Goal: Communication & Community: Answer question/provide support

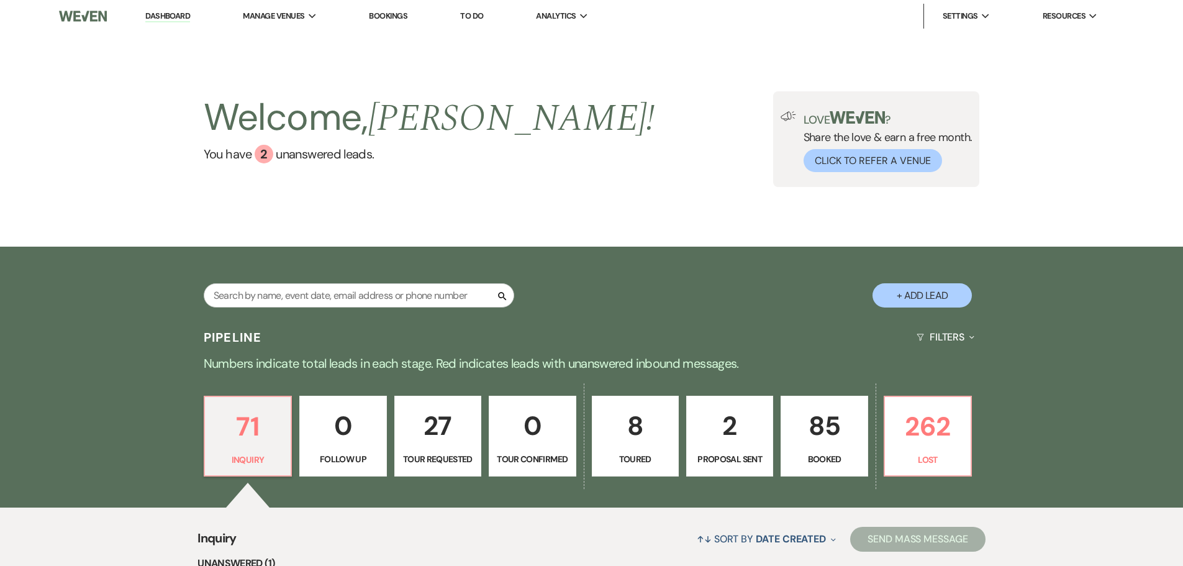
click at [846, 430] on p "85" at bounding box center [824, 426] width 71 height 42
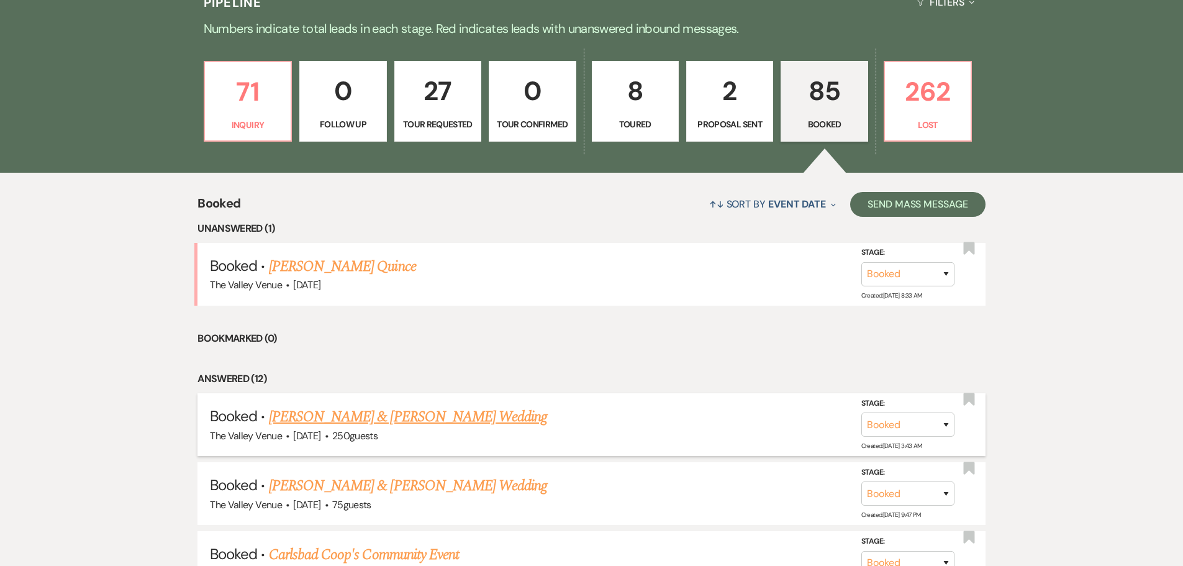
scroll to position [356, 0]
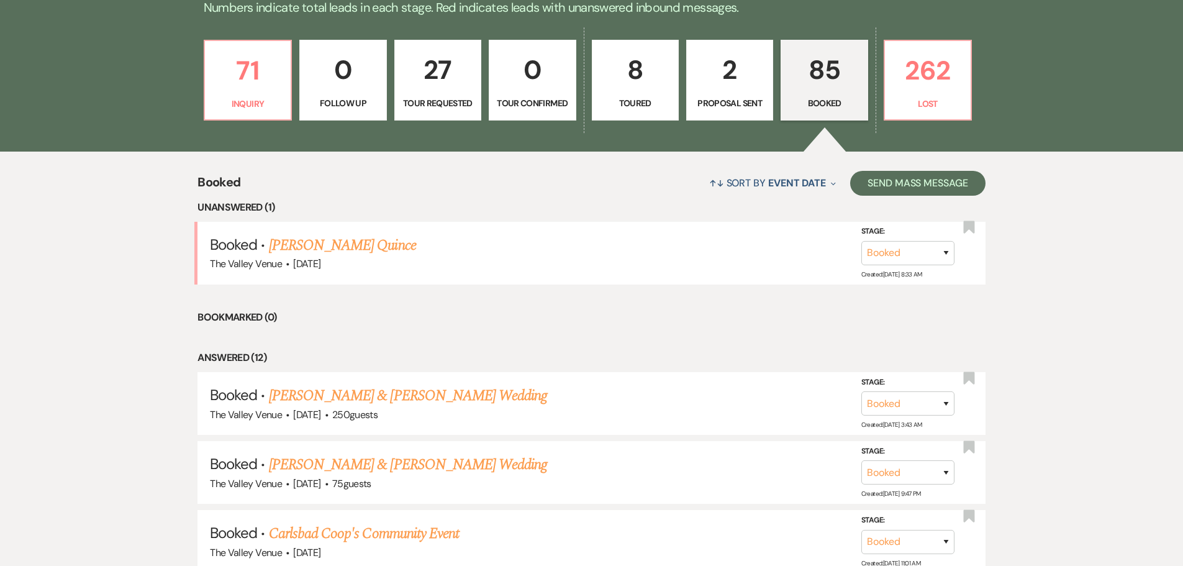
drag, startPoint x: 413, startPoint y: 510, endPoint x: 183, endPoint y: 382, distance: 263.1
copy ul "Loremi · Dolo Sitametc & Adipisc Elitse'd Eiusmod Tem Incidi Utlab · Etd 39, 62…"
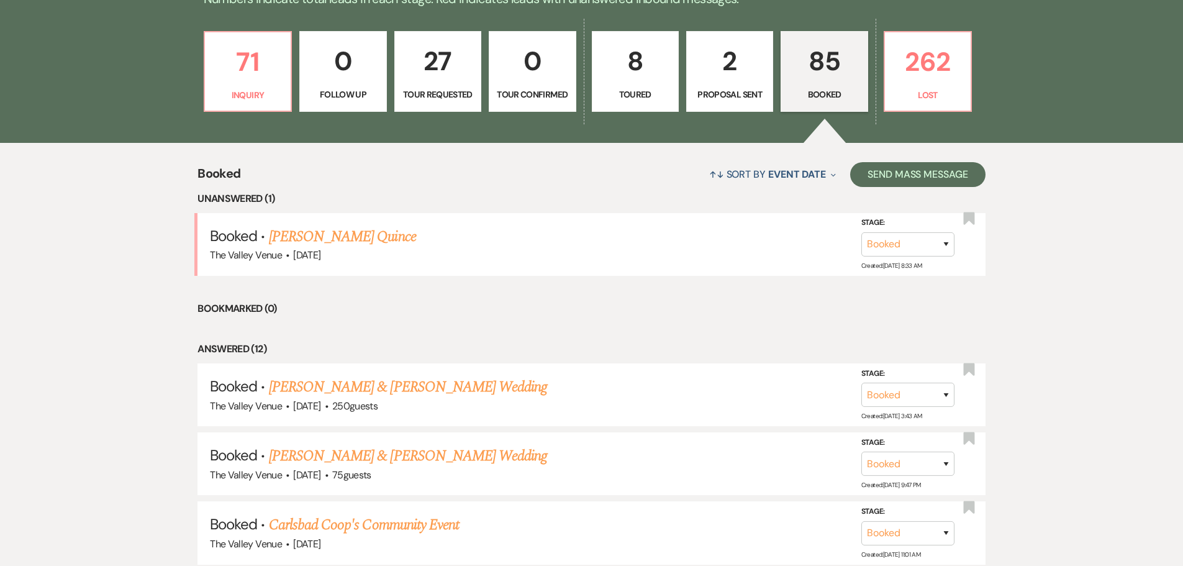
scroll to position [294, 0]
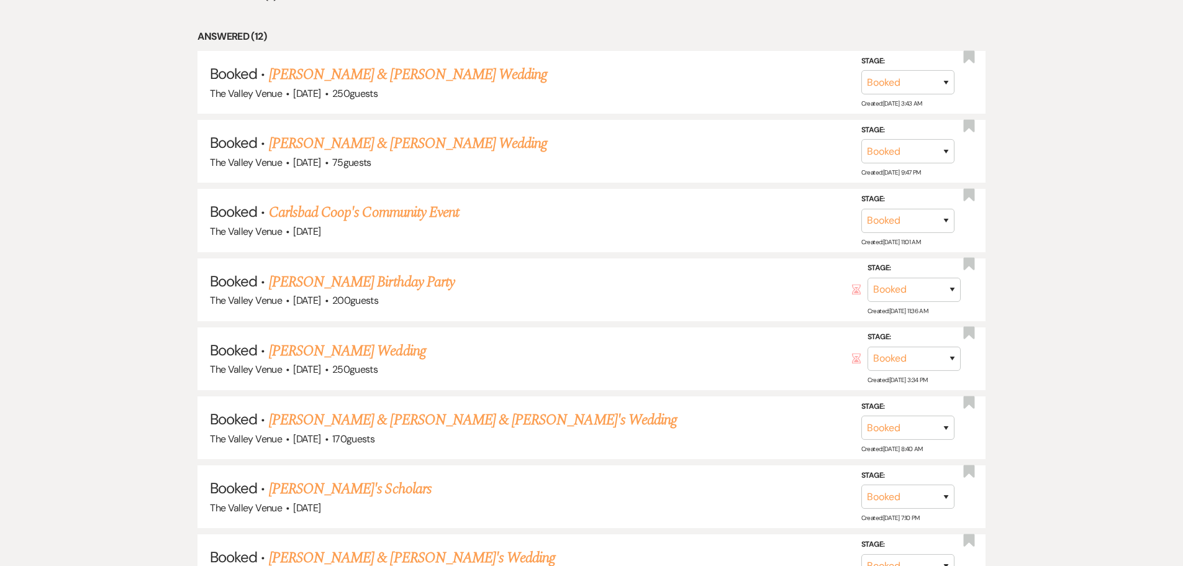
scroll to position [542, 0]
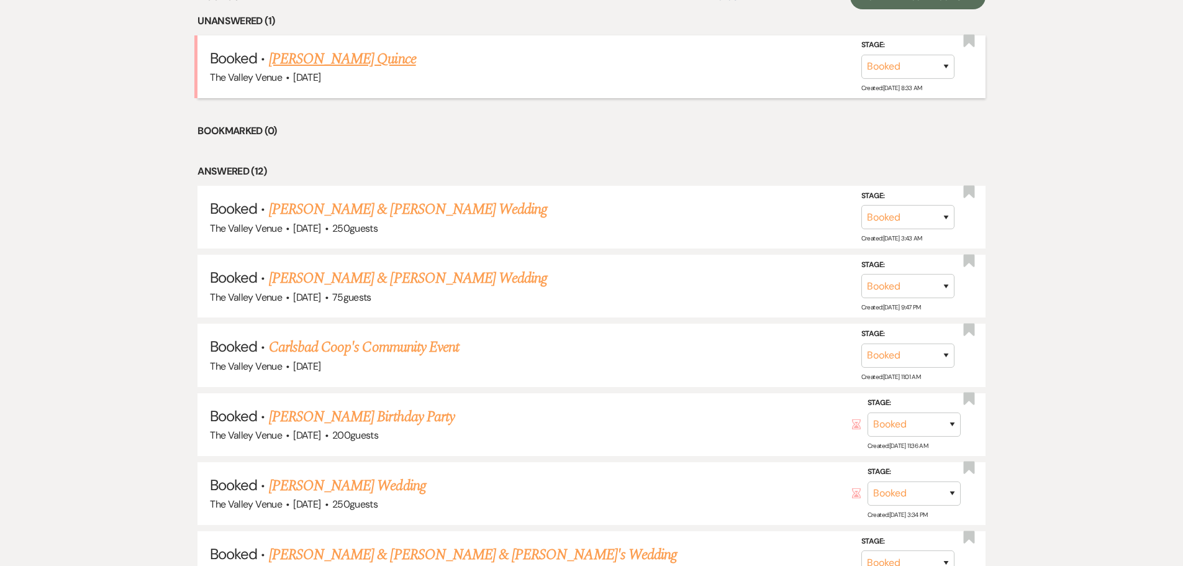
click at [333, 53] on link "[PERSON_NAME] Quince" at bounding box center [342, 59] width 147 height 22
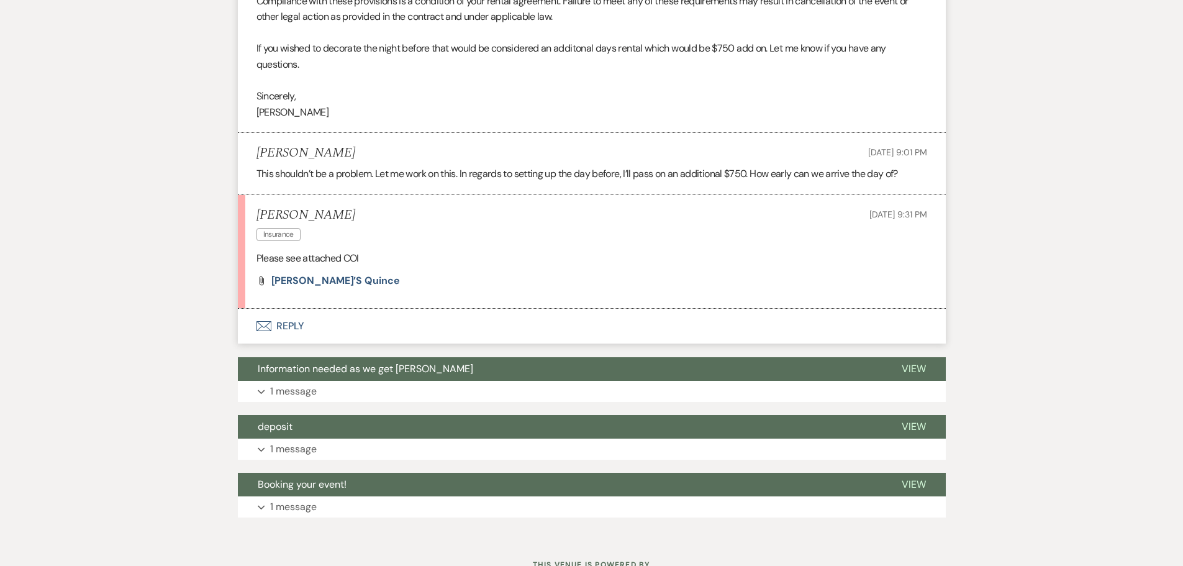
scroll to position [876, 0]
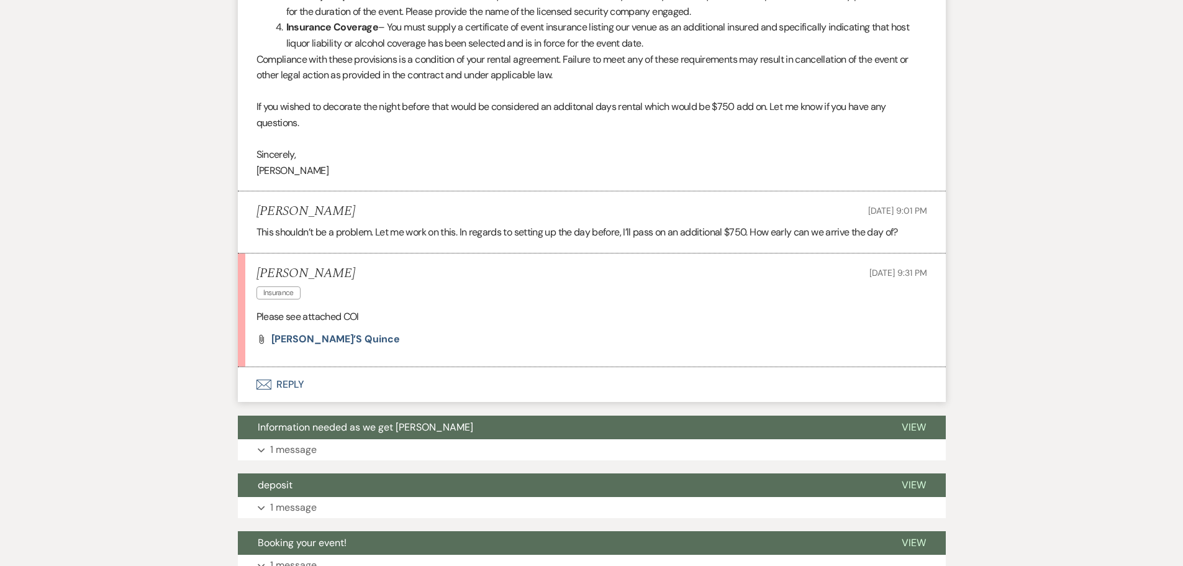
click at [280, 396] on button "Envelope Reply" at bounding box center [592, 384] width 708 height 35
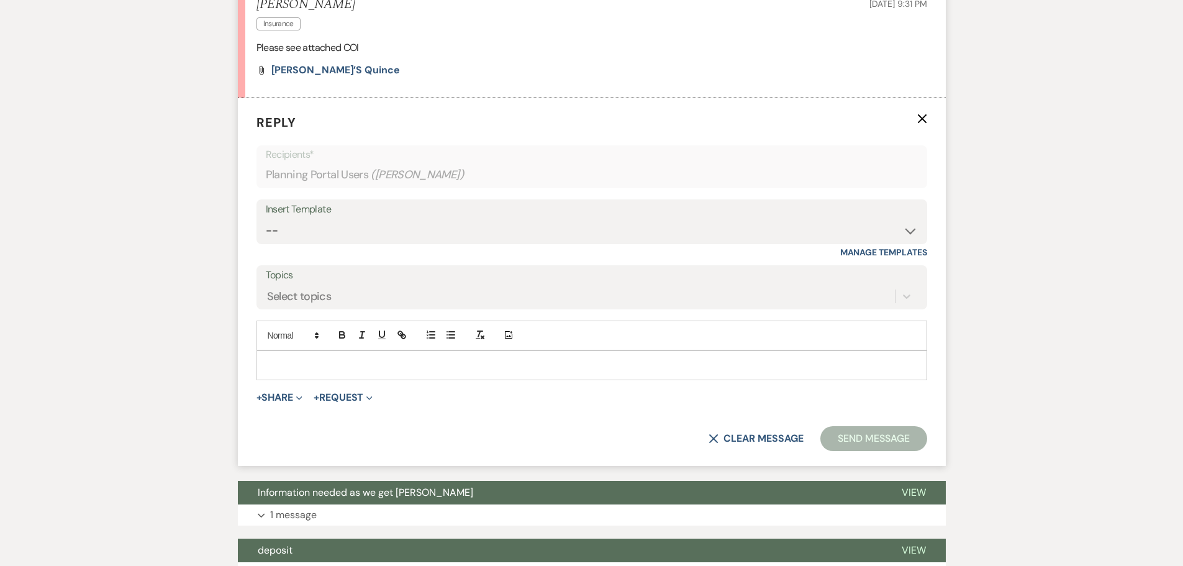
scroll to position [1160, 0]
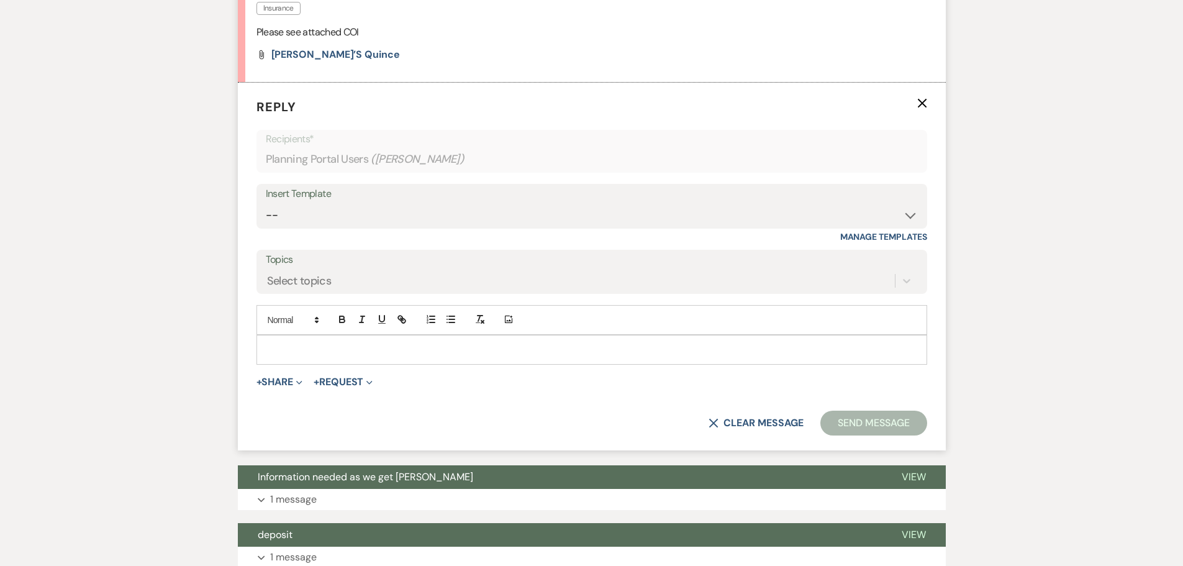
click at [308, 357] on p at bounding box center [592, 350] width 651 height 14
click at [864, 435] on button "Send Message" at bounding box center [874, 423] width 106 height 25
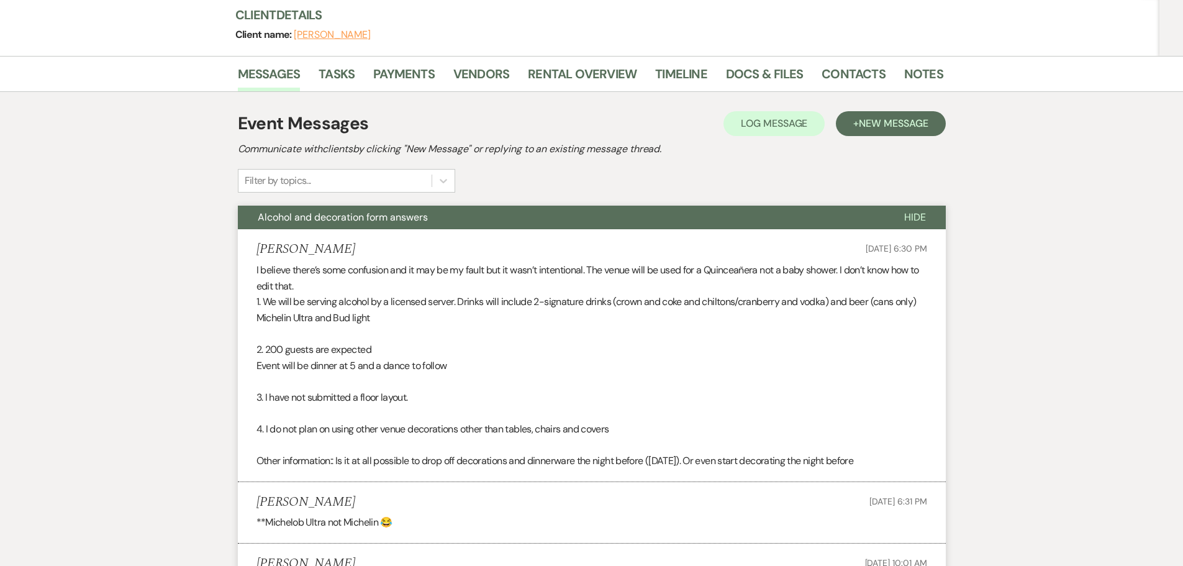
scroll to position [0, 0]
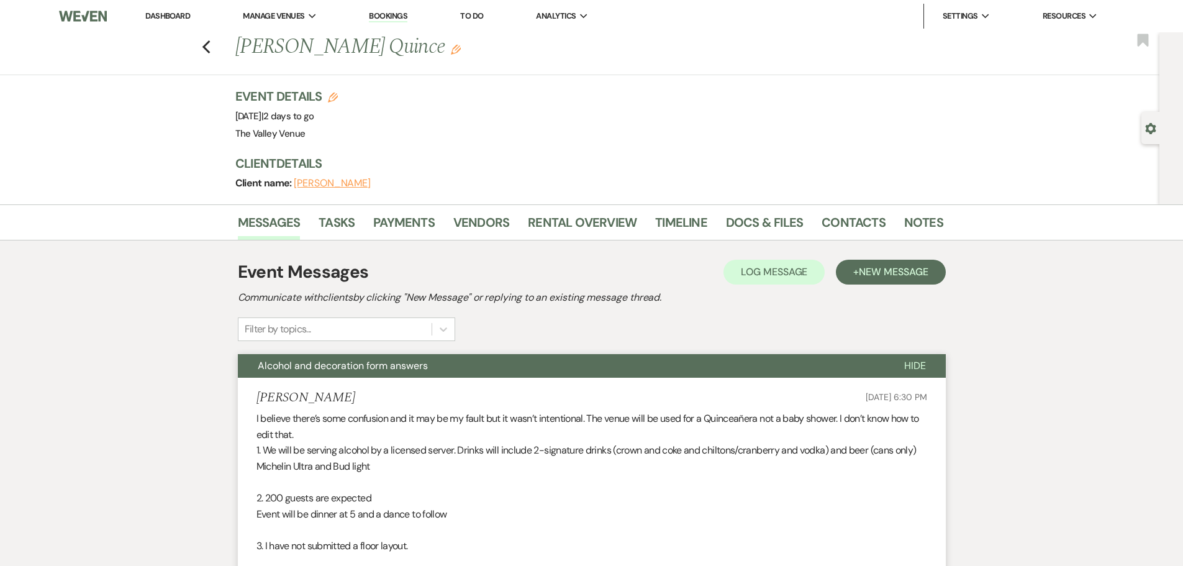
click at [395, 19] on link "Bookings" at bounding box center [388, 17] width 39 height 12
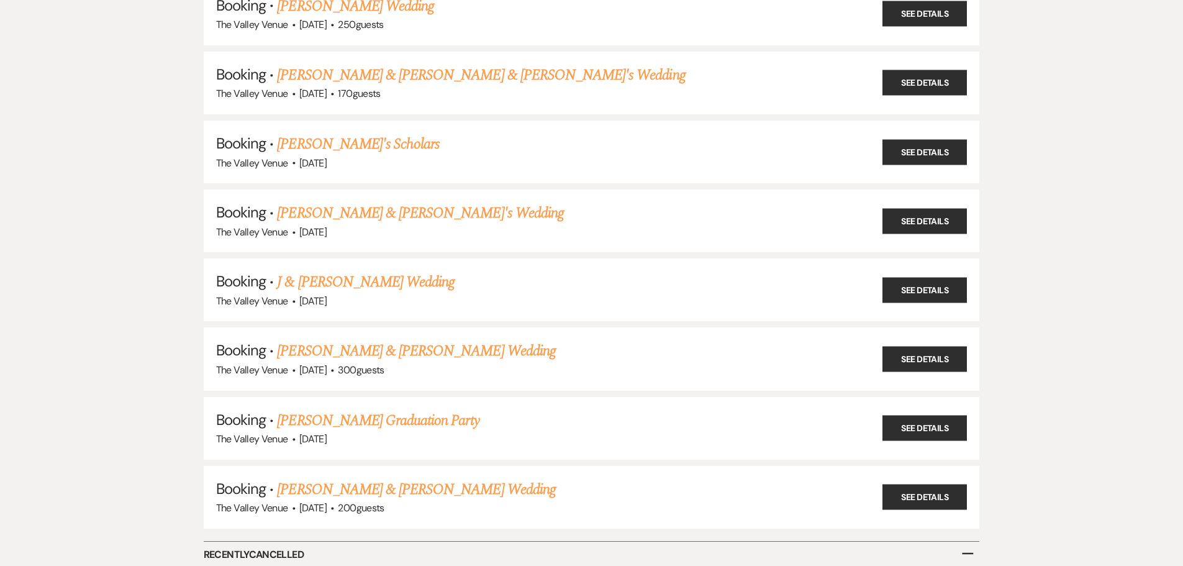
scroll to position [708, 0]
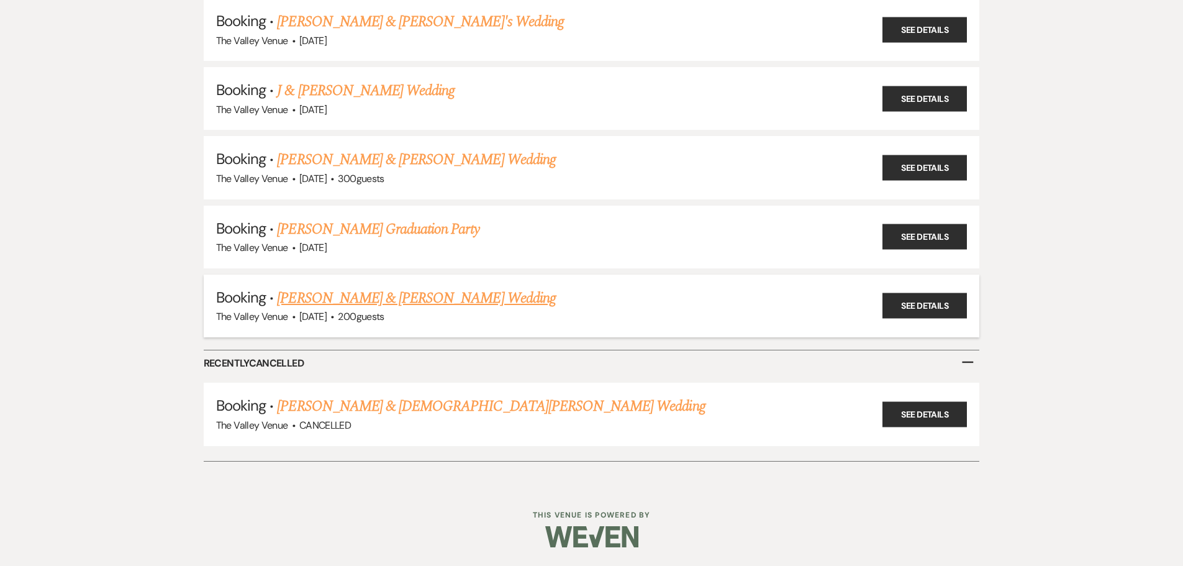
click at [397, 300] on link "[PERSON_NAME] & [PERSON_NAME] Wedding" at bounding box center [416, 298] width 278 height 22
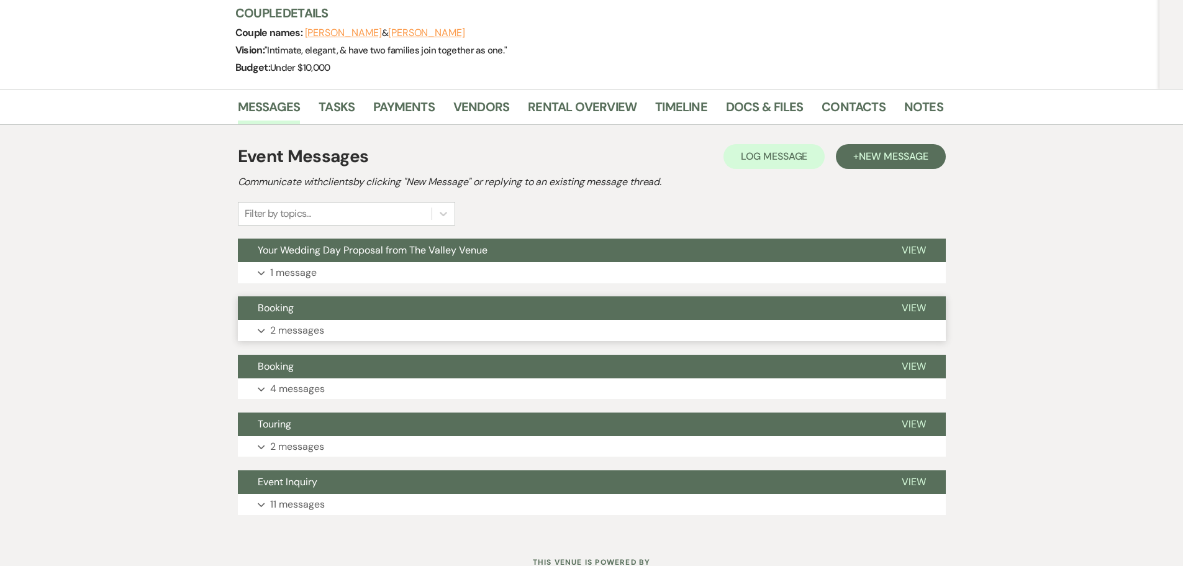
scroll to position [186, 0]
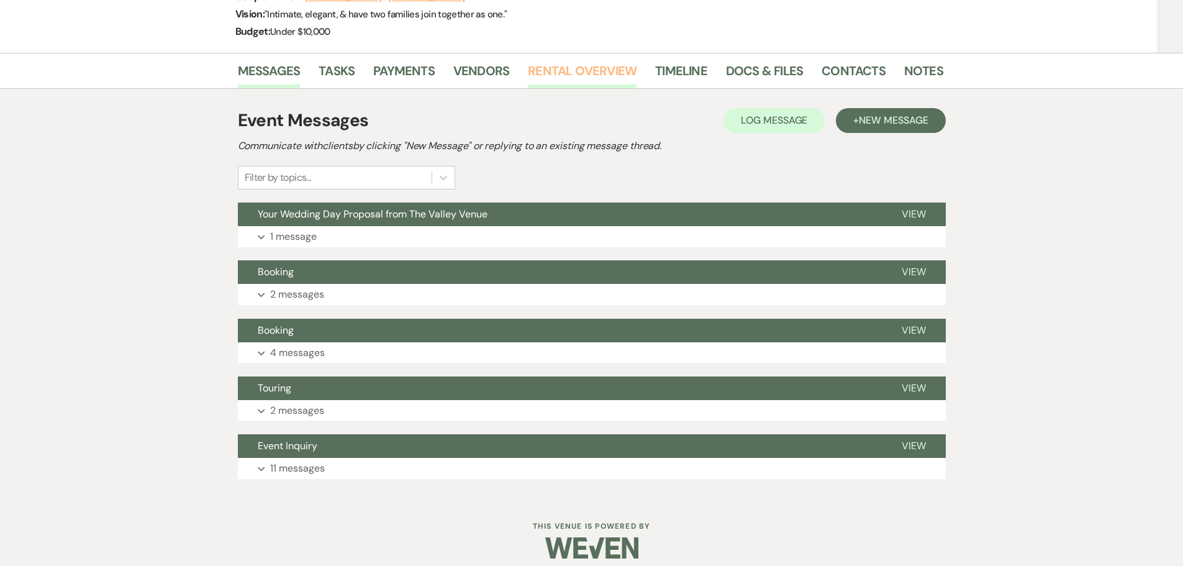
click at [565, 68] on link "Rental Overview" at bounding box center [582, 74] width 109 height 27
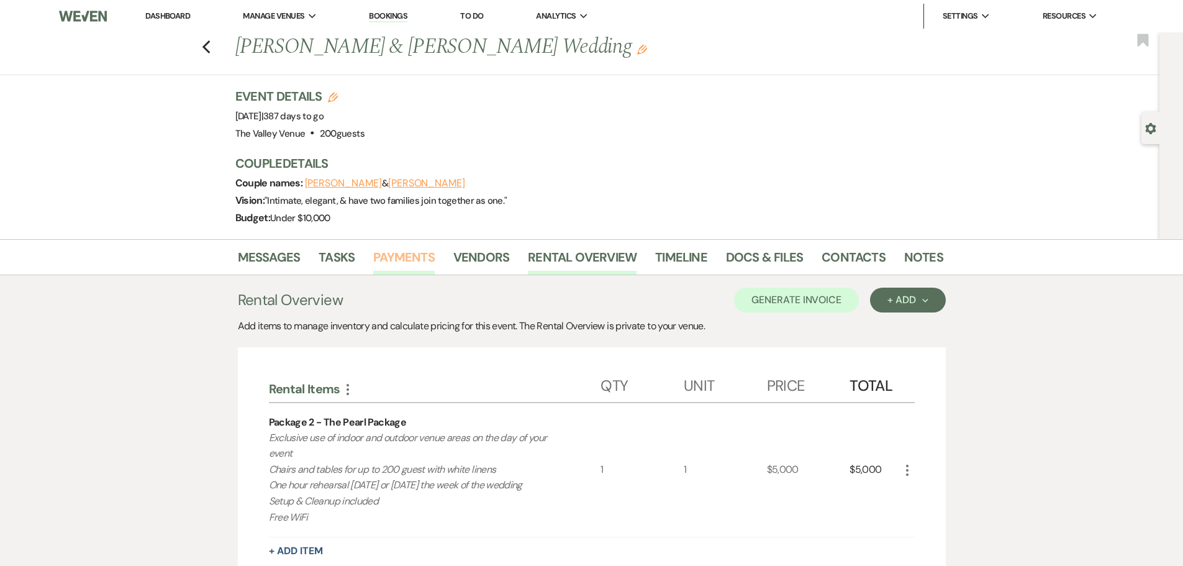
click at [409, 257] on link "Payments" at bounding box center [404, 260] width 62 height 27
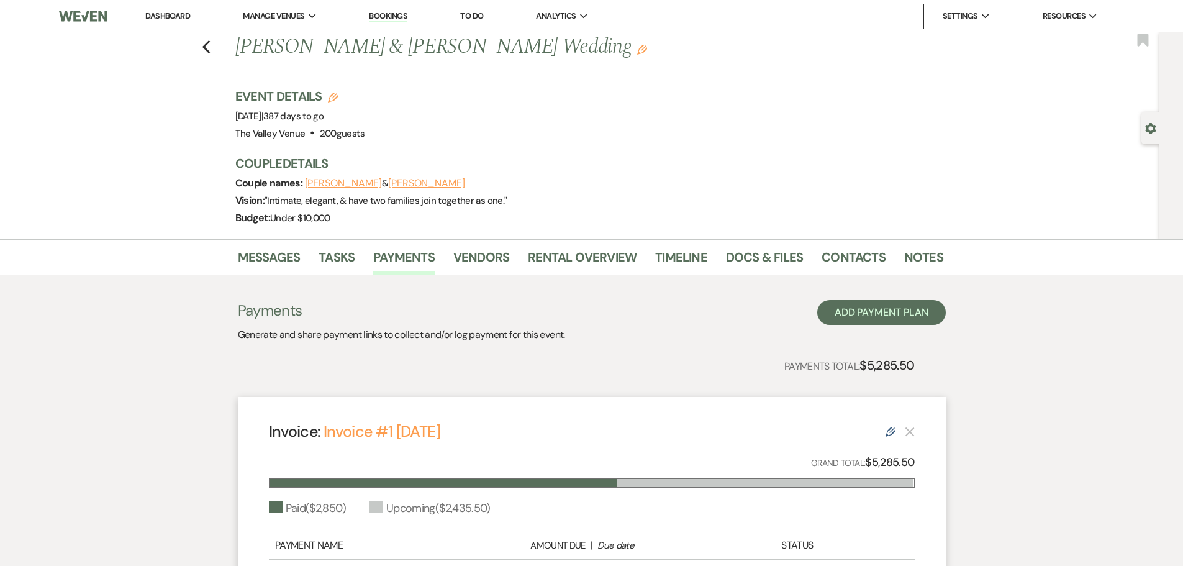
click at [394, 9] on li "Bookings" at bounding box center [388, 16] width 51 height 25
click at [396, 17] on link "Bookings" at bounding box center [388, 17] width 39 height 12
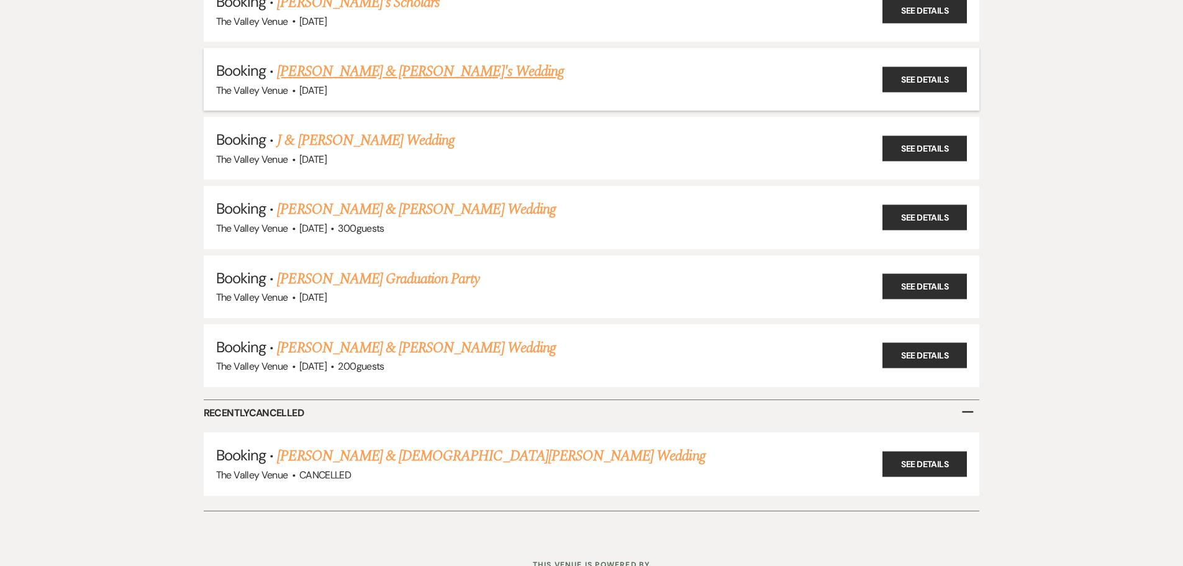
scroll to position [583, 0]
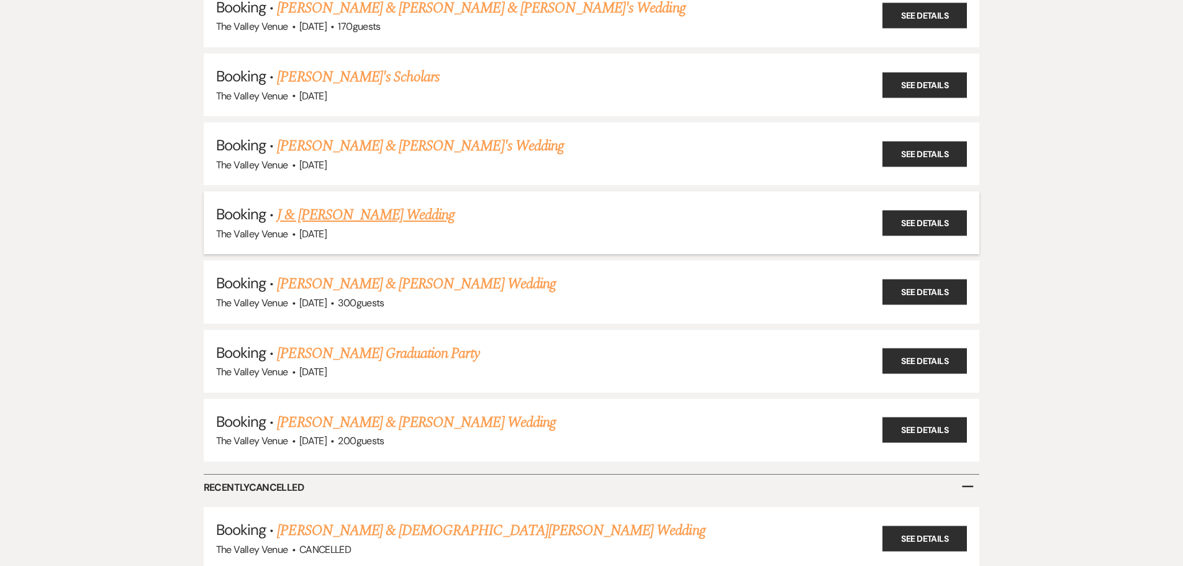
click at [431, 216] on link "J & [PERSON_NAME] Wedding" at bounding box center [366, 215] width 178 height 22
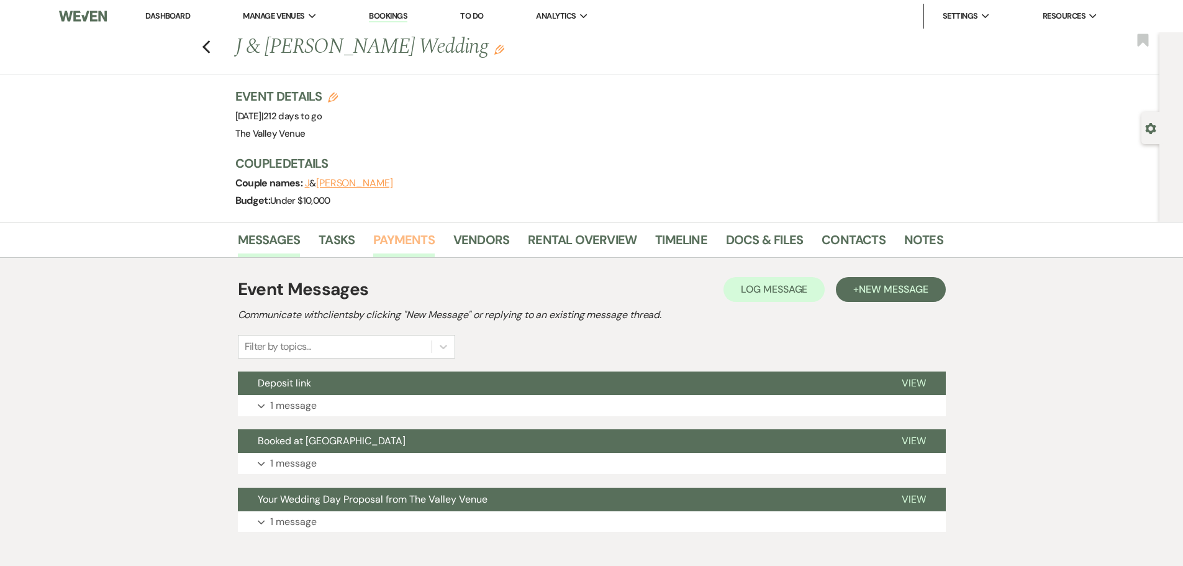
click at [422, 242] on link "Payments" at bounding box center [404, 243] width 62 height 27
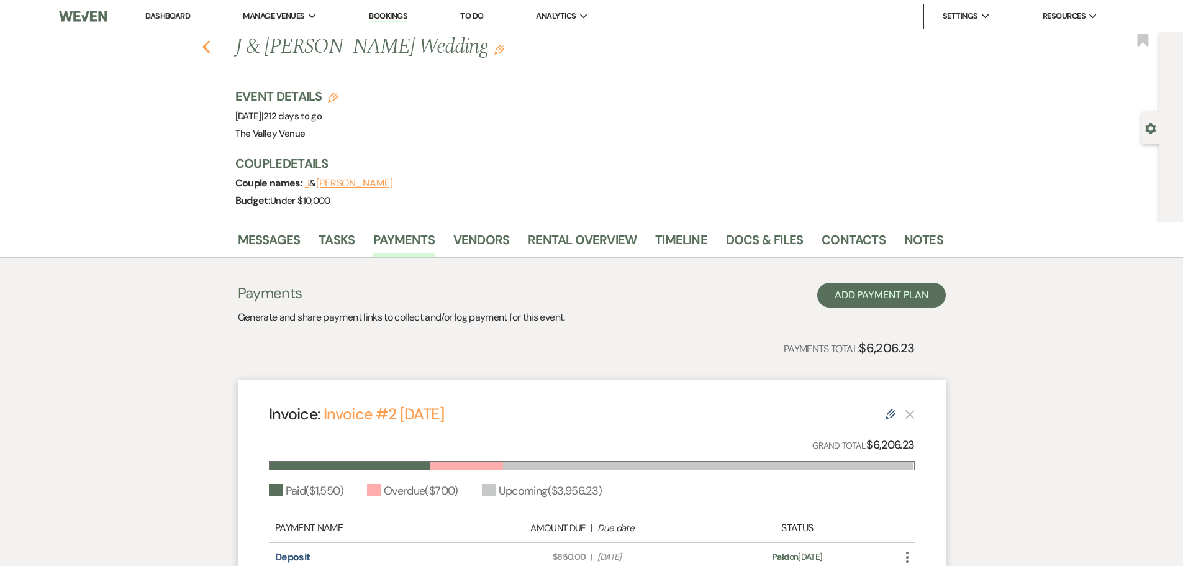
click at [208, 48] on use "button" at bounding box center [206, 47] width 8 height 14
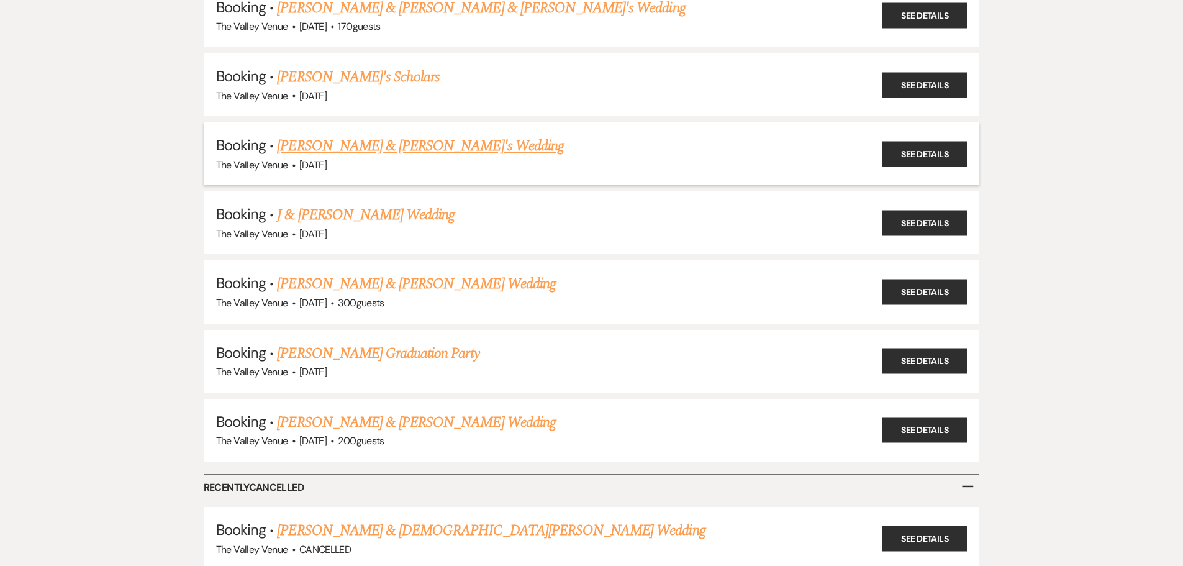
click at [377, 153] on link "[PERSON_NAME] & [PERSON_NAME]'s Wedding" at bounding box center [420, 146] width 287 height 22
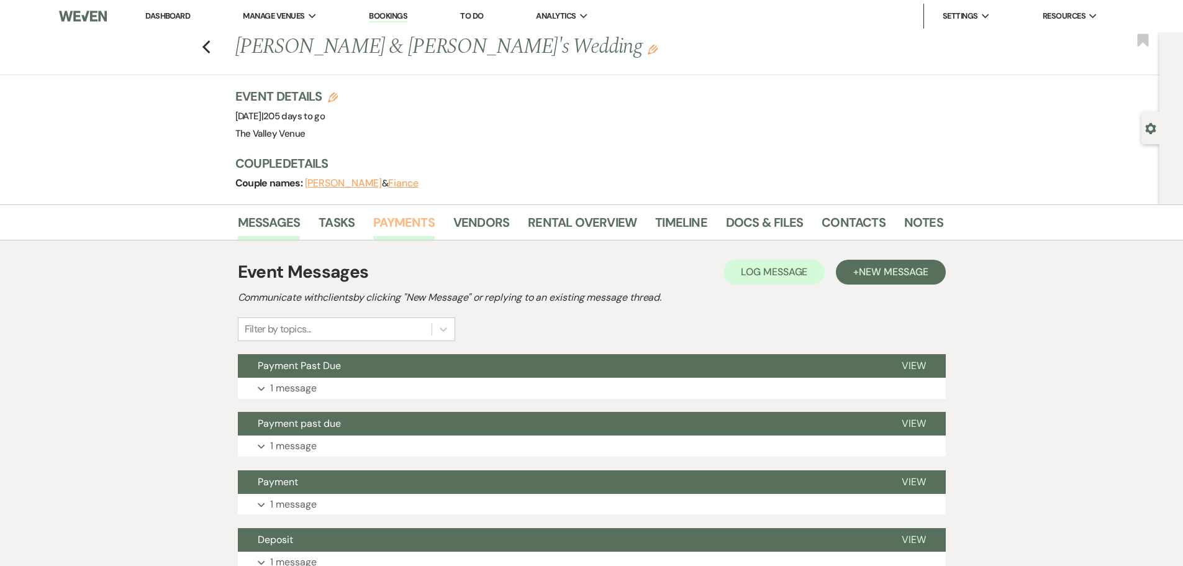
click at [407, 222] on link "Payments" at bounding box center [404, 225] width 62 height 27
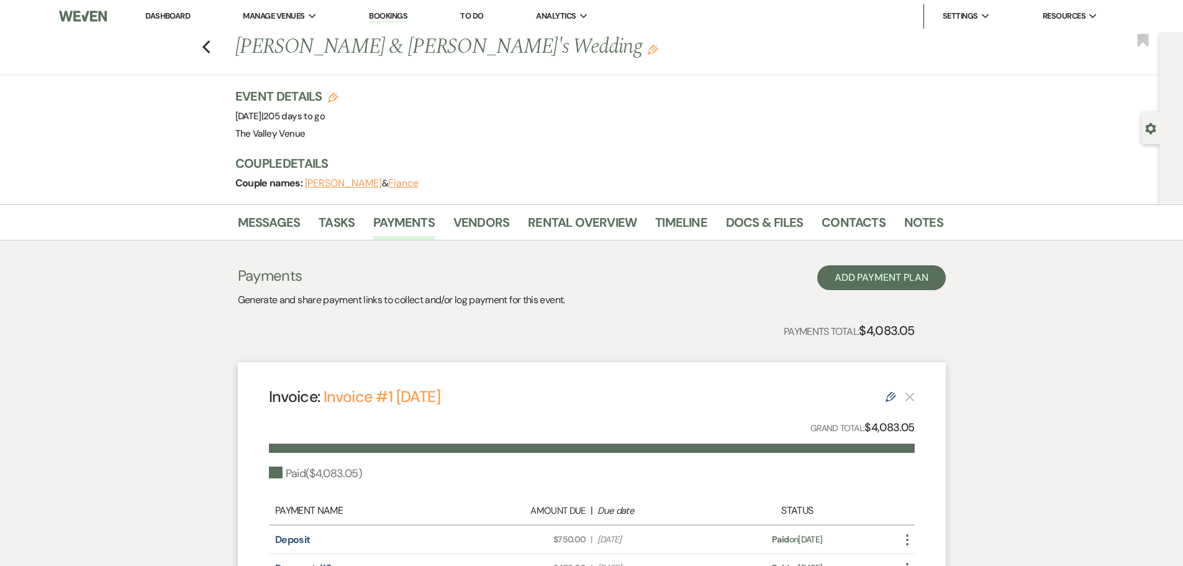
click at [203, 47] on div "Previous [PERSON_NAME] & [PERSON_NAME]'s Wedding Edit Bookmark" at bounding box center [577, 53] width 1166 height 43
click at [211, 47] on icon "Previous" at bounding box center [206, 47] width 9 height 15
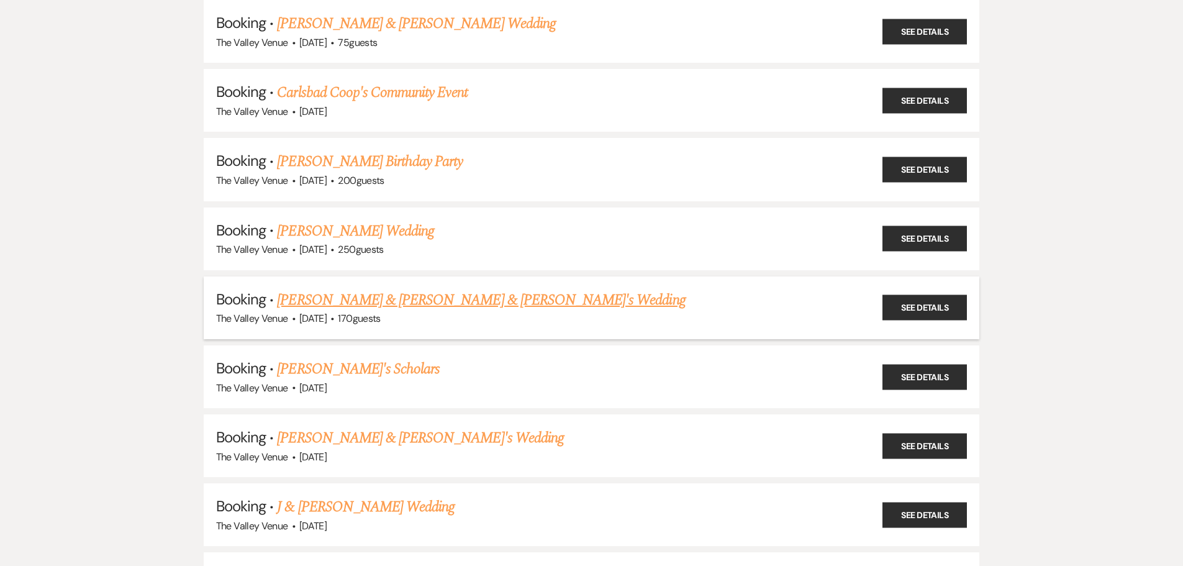
scroll to position [273, 0]
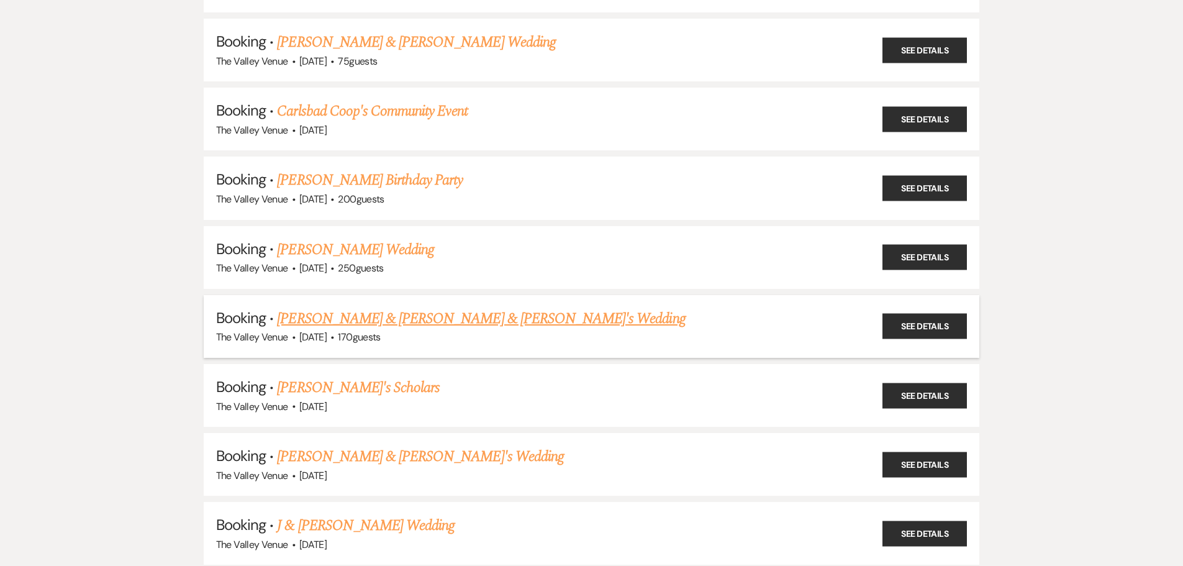
click at [469, 317] on link "[PERSON_NAME] & [PERSON_NAME] & [PERSON_NAME]'s Wedding" at bounding box center [481, 319] width 408 height 22
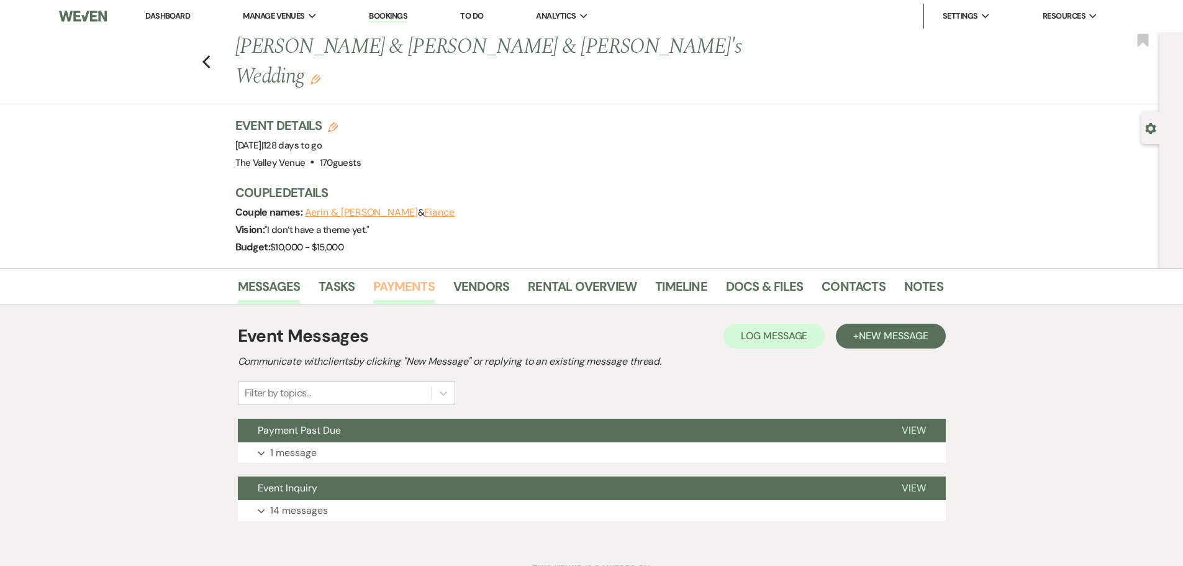
click at [418, 276] on link "Payments" at bounding box center [404, 289] width 62 height 27
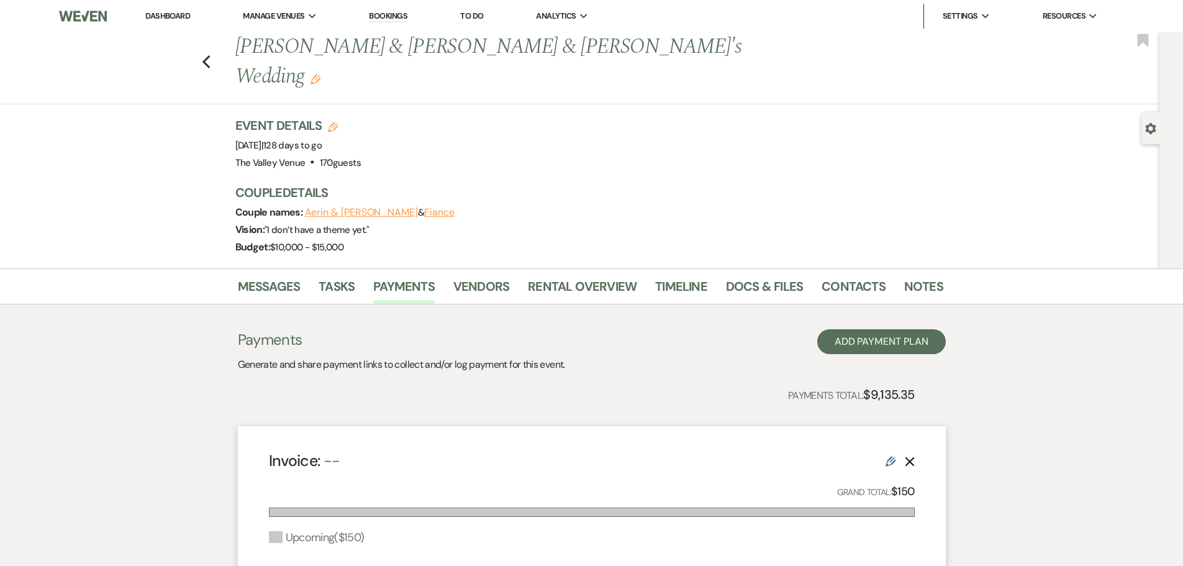
drag, startPoint x: 169, startPoint y: 12, endPoint x: 303, endPoint y: 1, distance: 134.0
click at [169, 12] on link "Dashboard" at bounding box center [167, 16] width 45 height 11
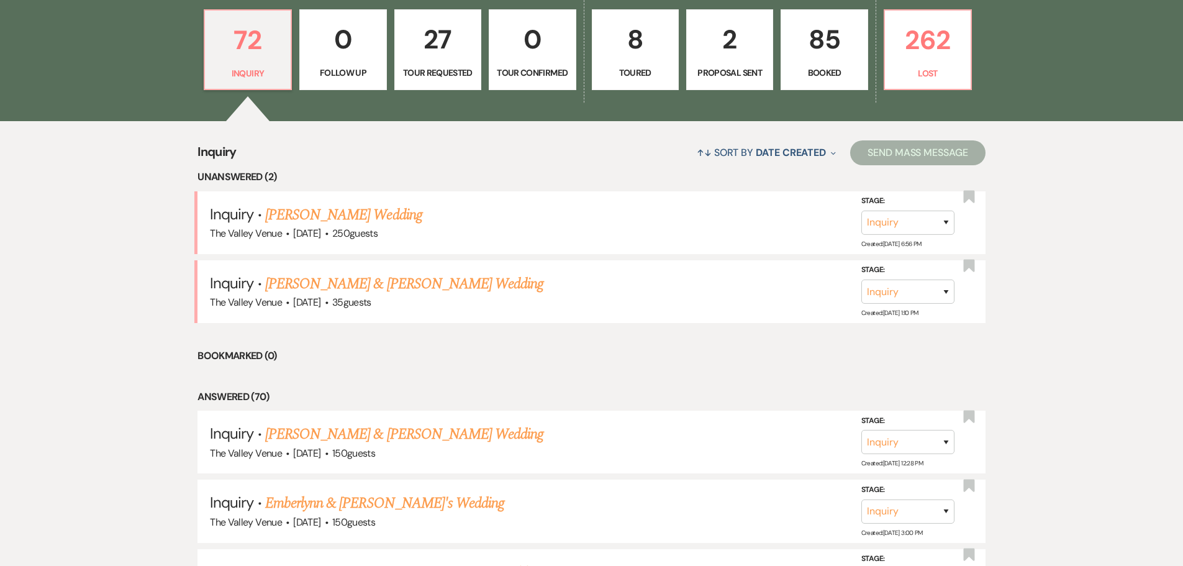
scroll to position [373, 0]
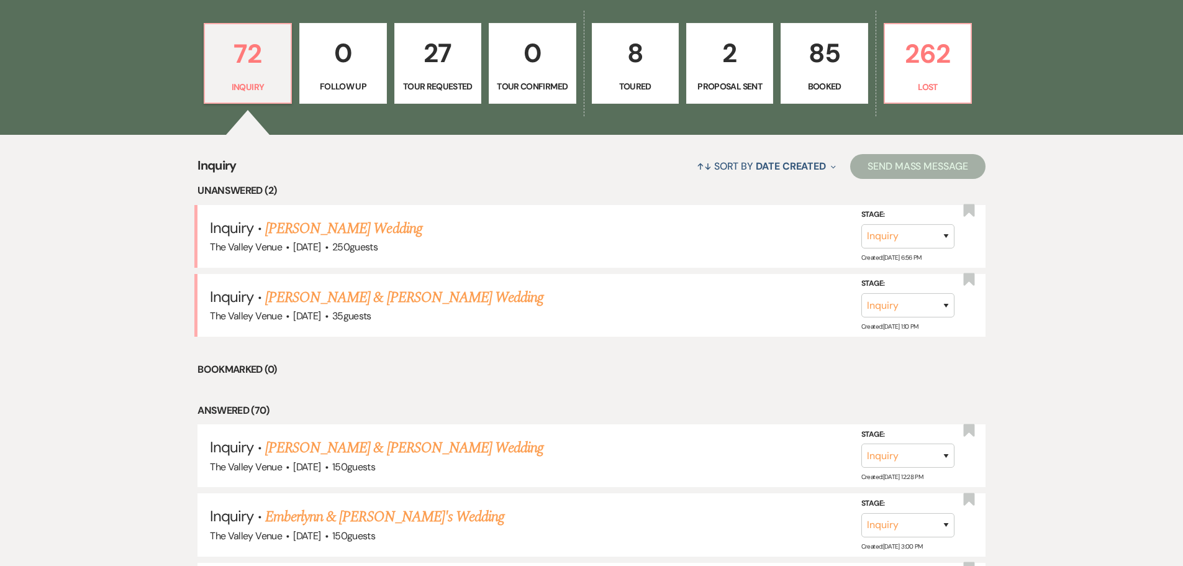
click at [835, 45] on p "85" at bounding box center [824, 53] width 71 height 42
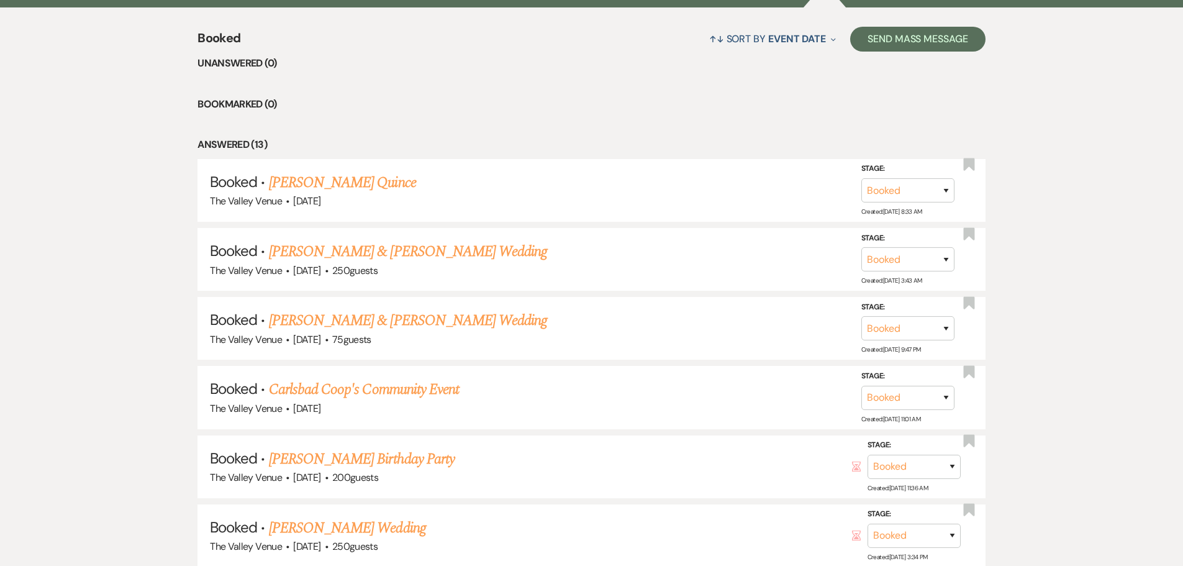
scroll to position [497, 0]
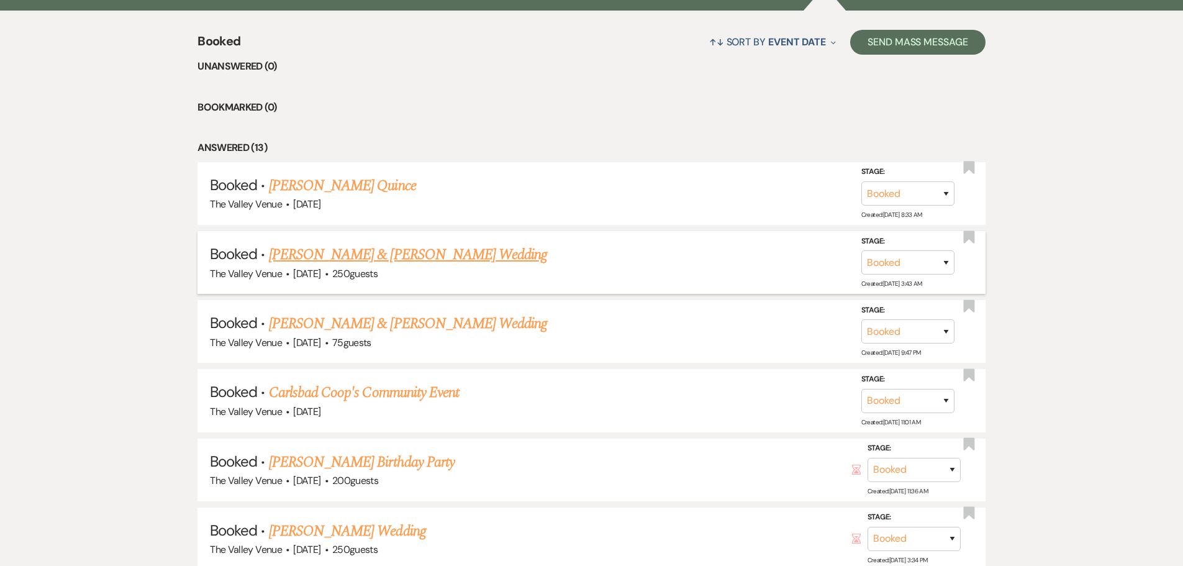
click at [466, 257] on link "[PERSON_NAME] & [PERSON_NAME] Wedding" at bounding box center [408, 255] width 278 height 22
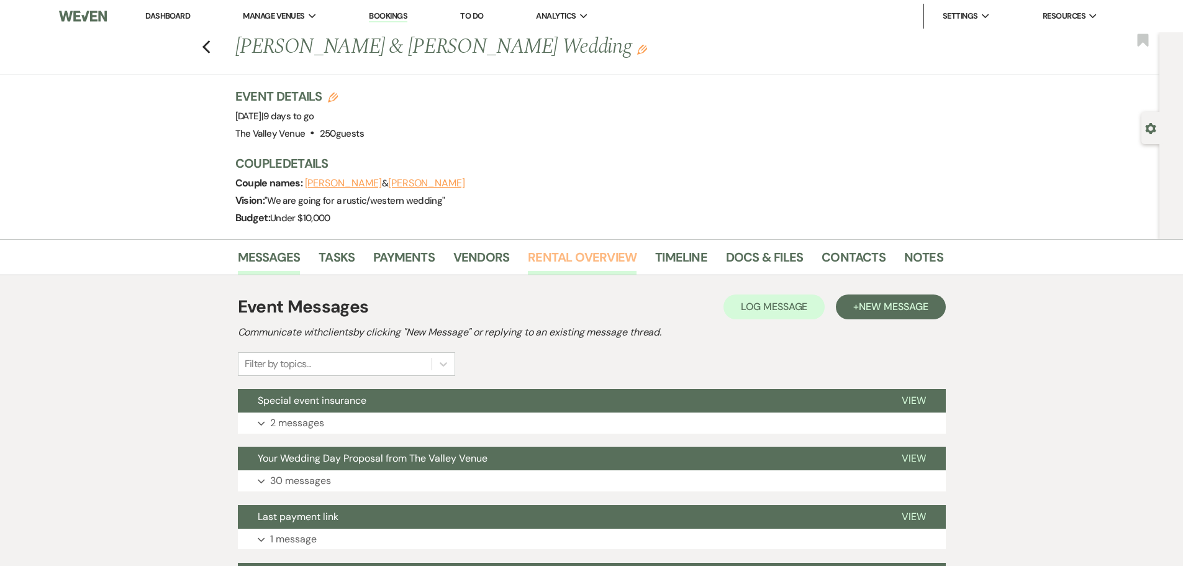
click at [592, 257] on link "Rental Overview" at bounding box center [582, 260] width 109 height 27
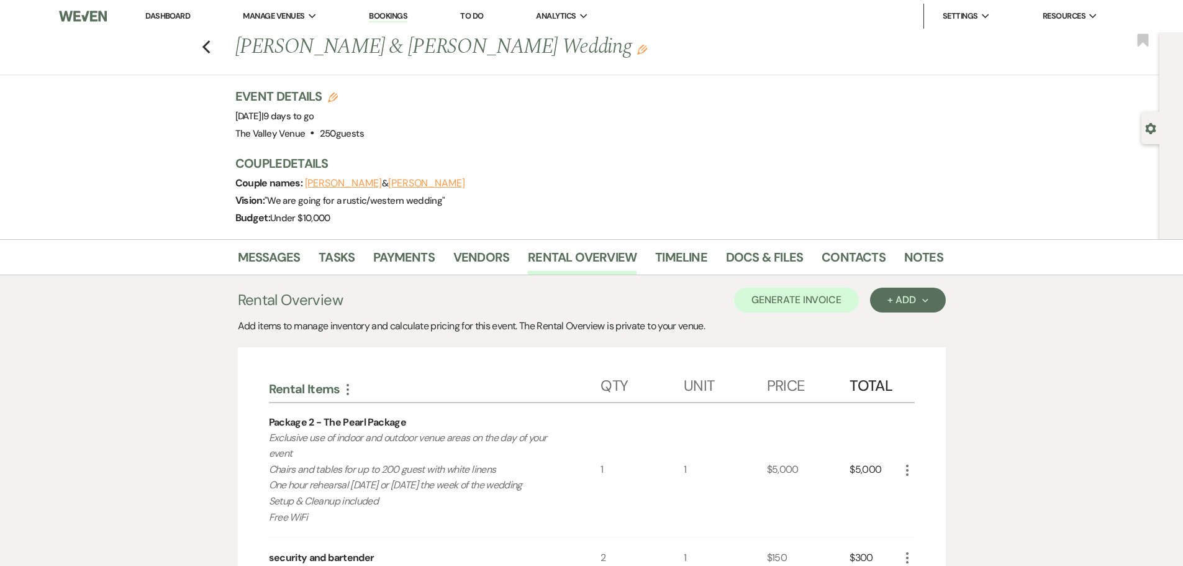
click at [177, 19] on link "Dashboard" at bounding box center [167, 16] width 45 height 11
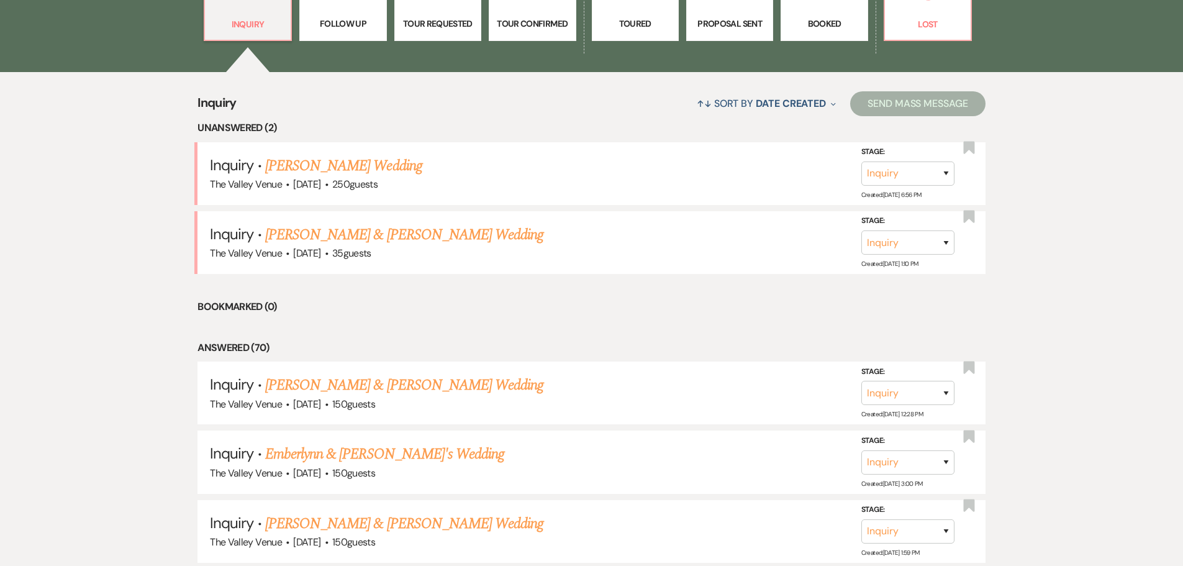
scroll to position [435, 0]
click at [819, 21] on p "Booked" at bounding box center [824, 24] width 71 height 14
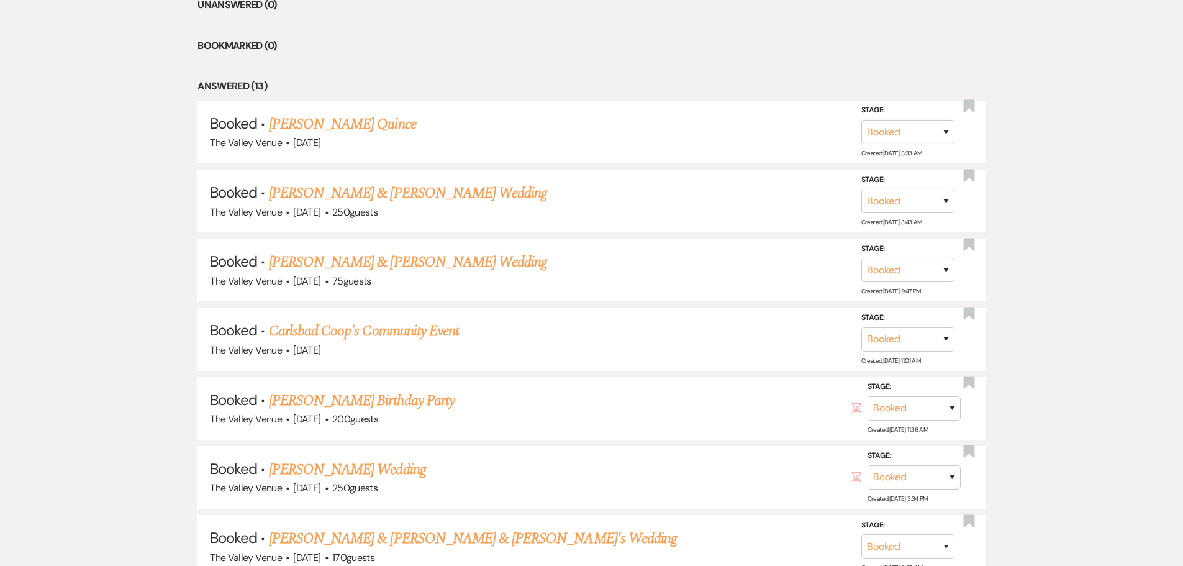
scroll to position [559, 0]
click at [477, 262] on link "[PERSON_NAME] & [PERSON_NAME] Wedding" at bounding box center [408, 261] width 278 height 22
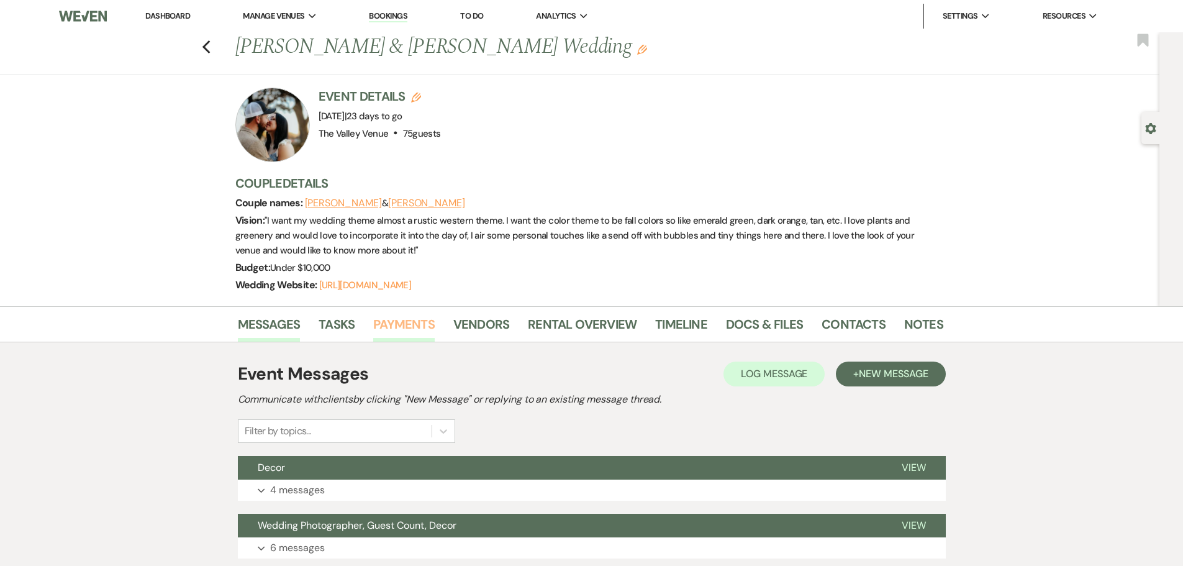
click at [383, 322] on link "Payments" at bounding box center [404, 327] width 62 height 27
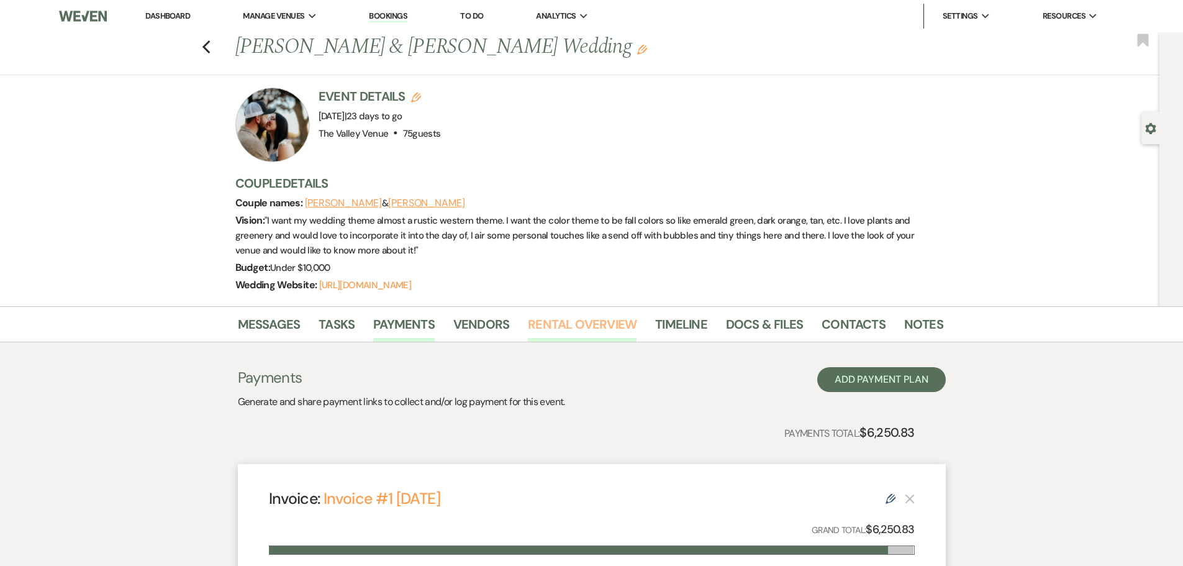
click at [583, 326] on link "Rental Overview" at bounding box center [582, 327] width 109 height 27
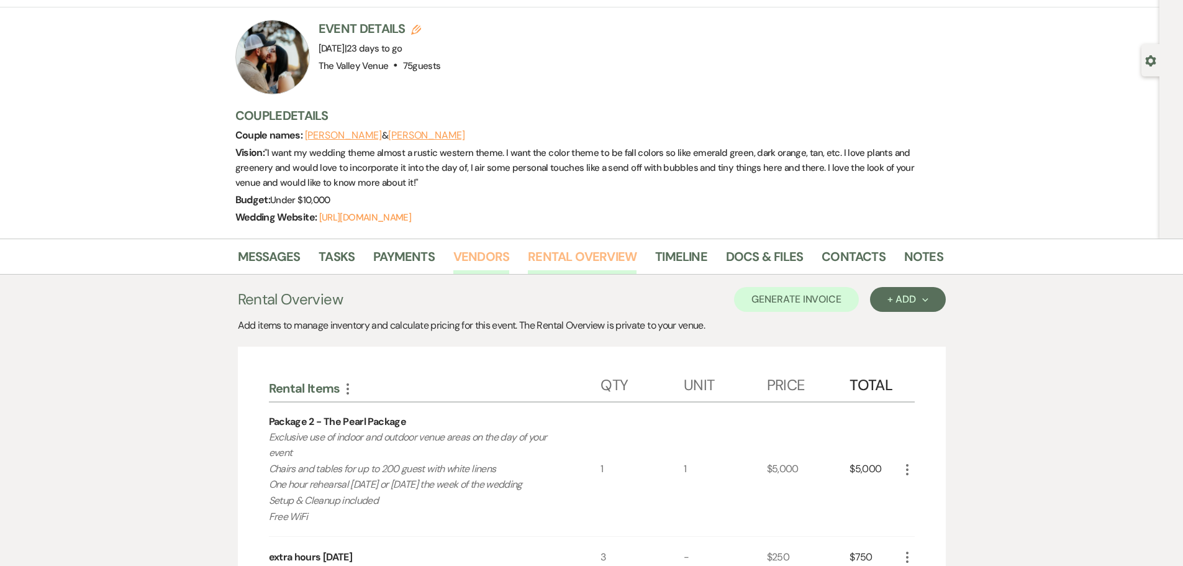
scroll to position [62, 0]
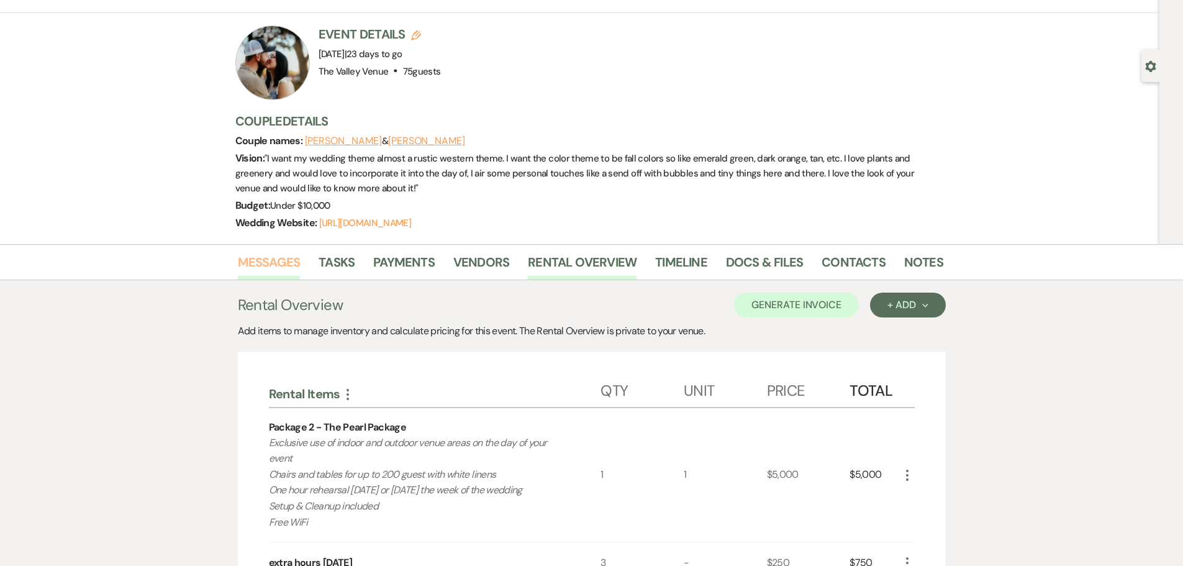
click at [266, 264] on link "Messages" at bounding box center [269, 265] width 63 height 27
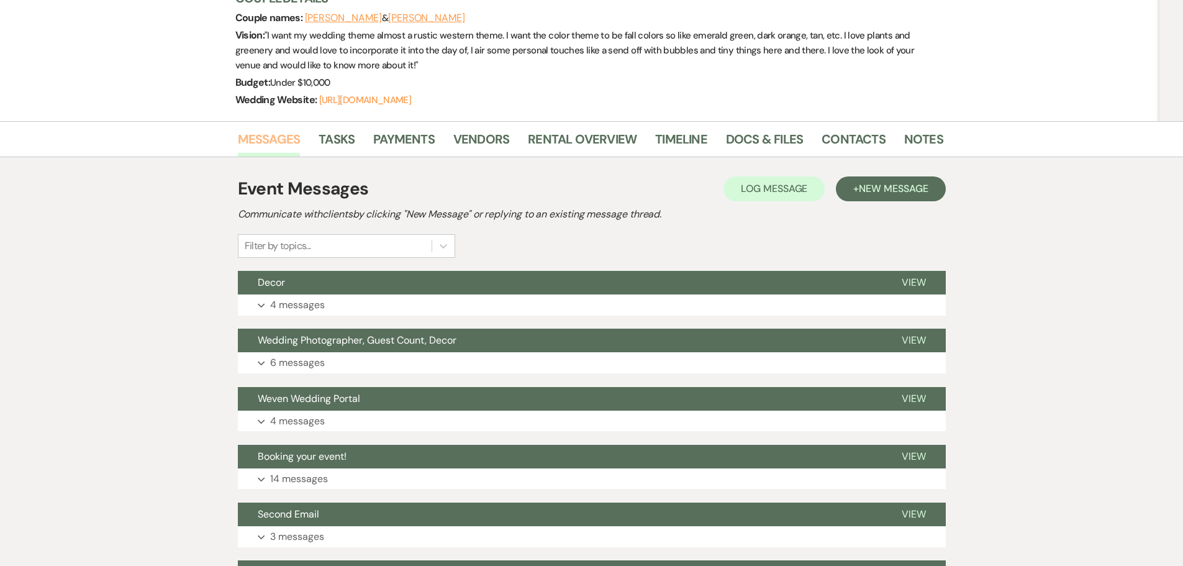
scroll to position [186, 0]
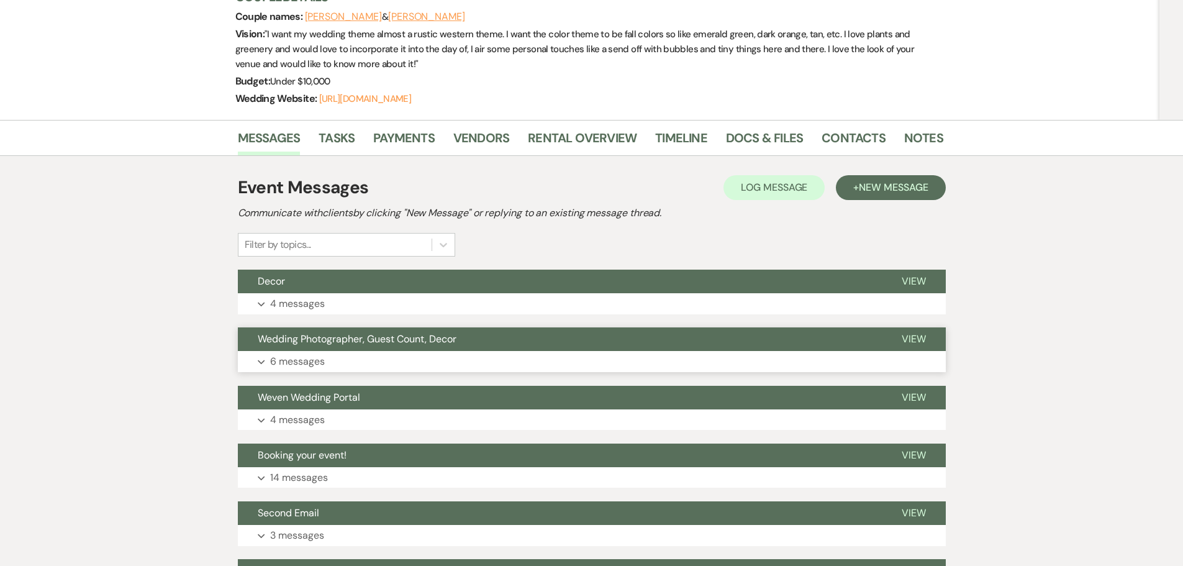
click at [386, 357] on button "Expand 6 messages" at bounding box center [592, 361] width 708 height 21
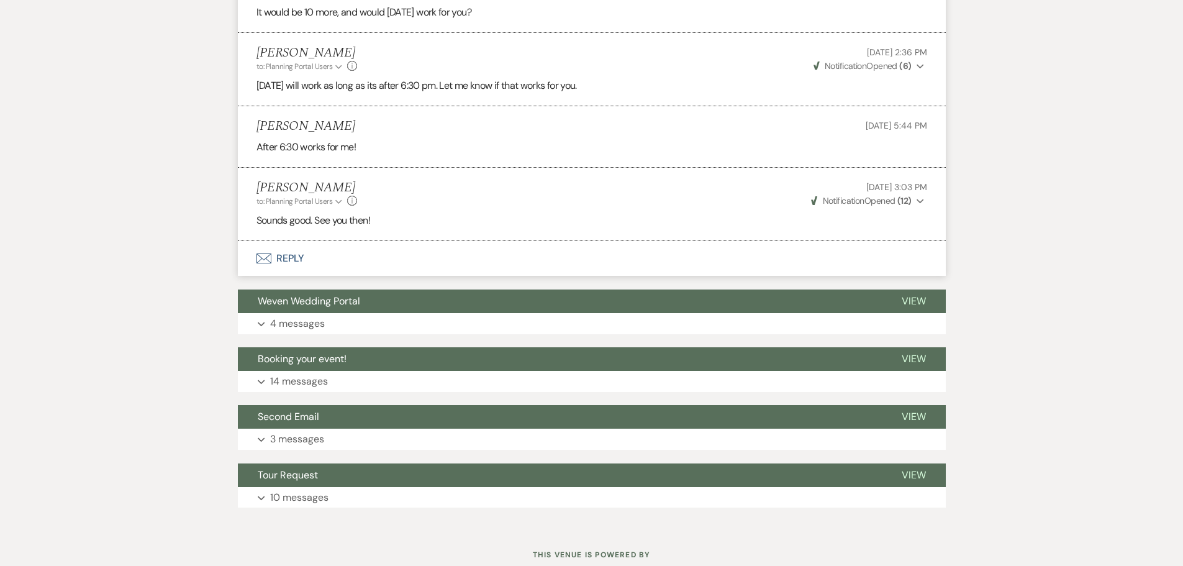
scroll to position [932, 0]
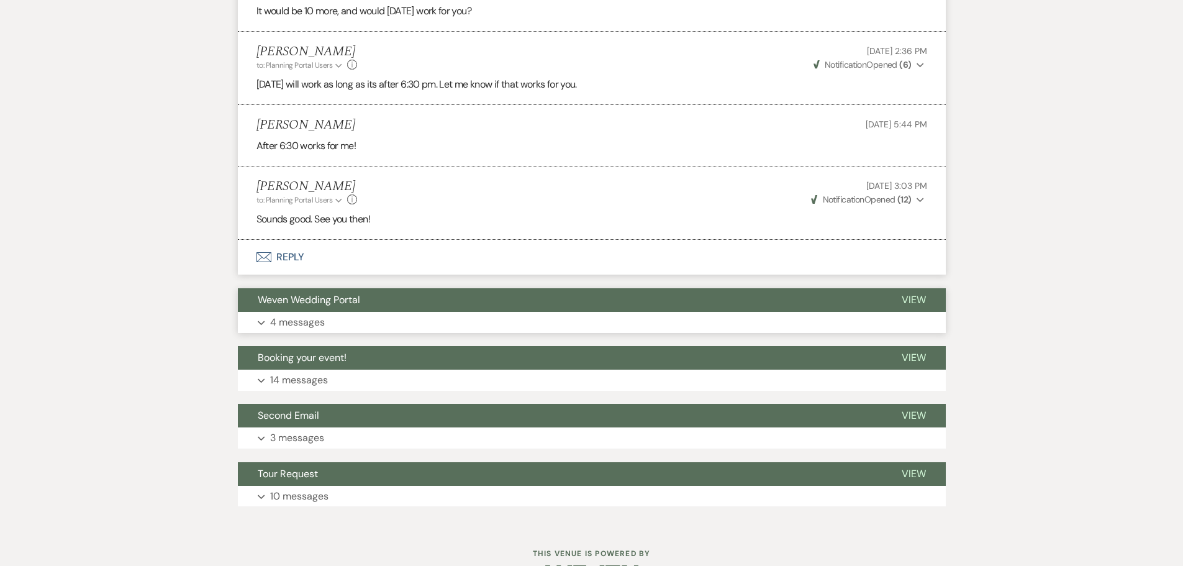
click at [380, 323] on button "Expand 4 messages" at bounding box center [592, 322] width 708 height 21
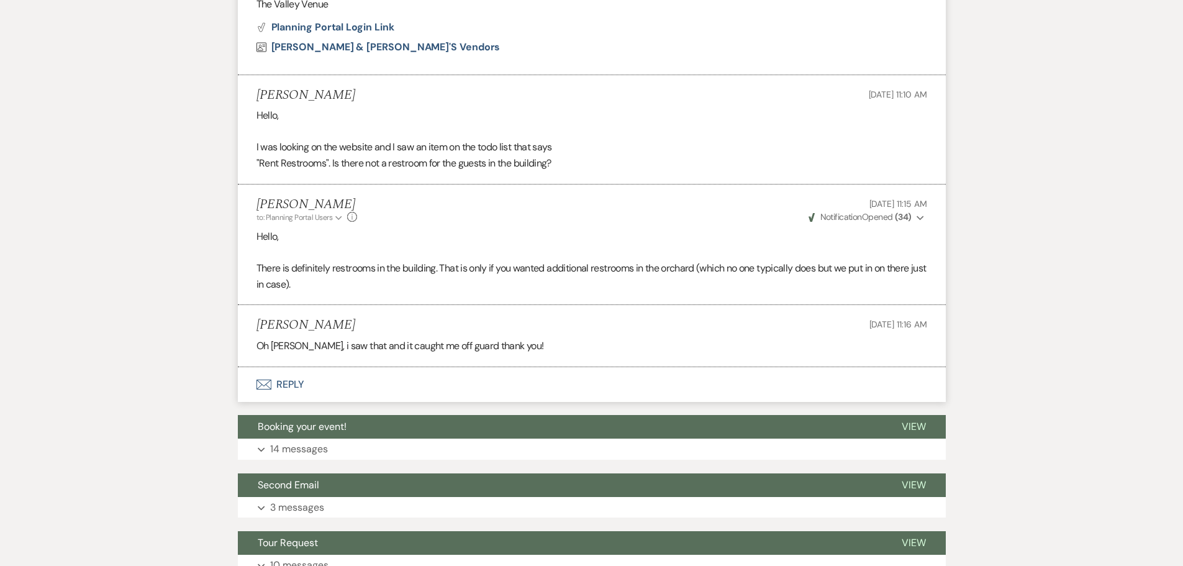
scroll to position [1734, 0]
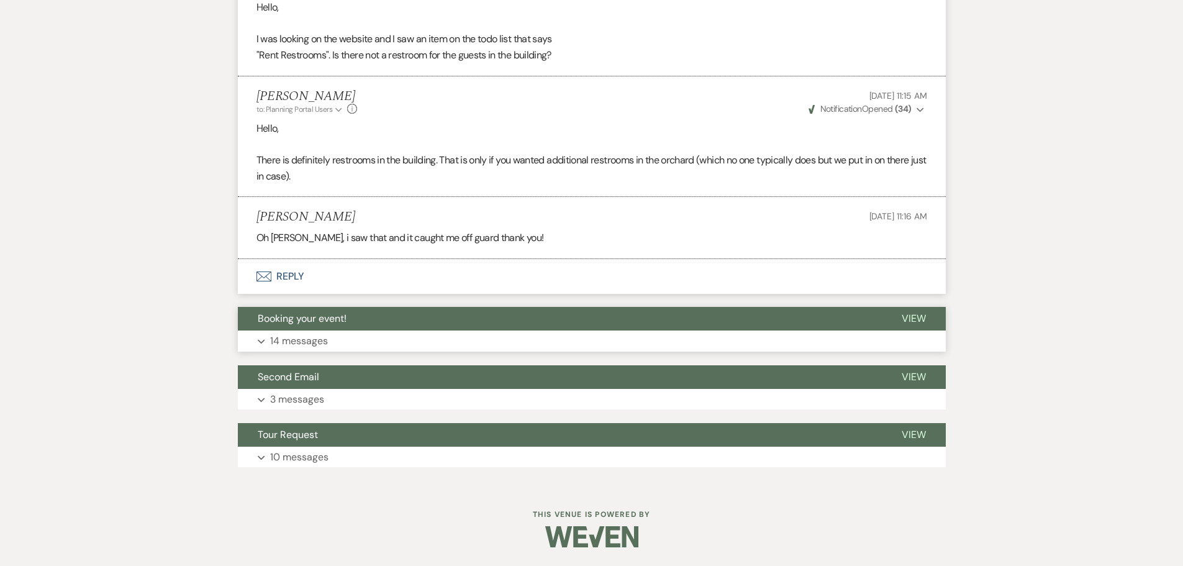
click at [319, 341] on p "14 messages" at bounding box center [299, 341] width 58 height 16
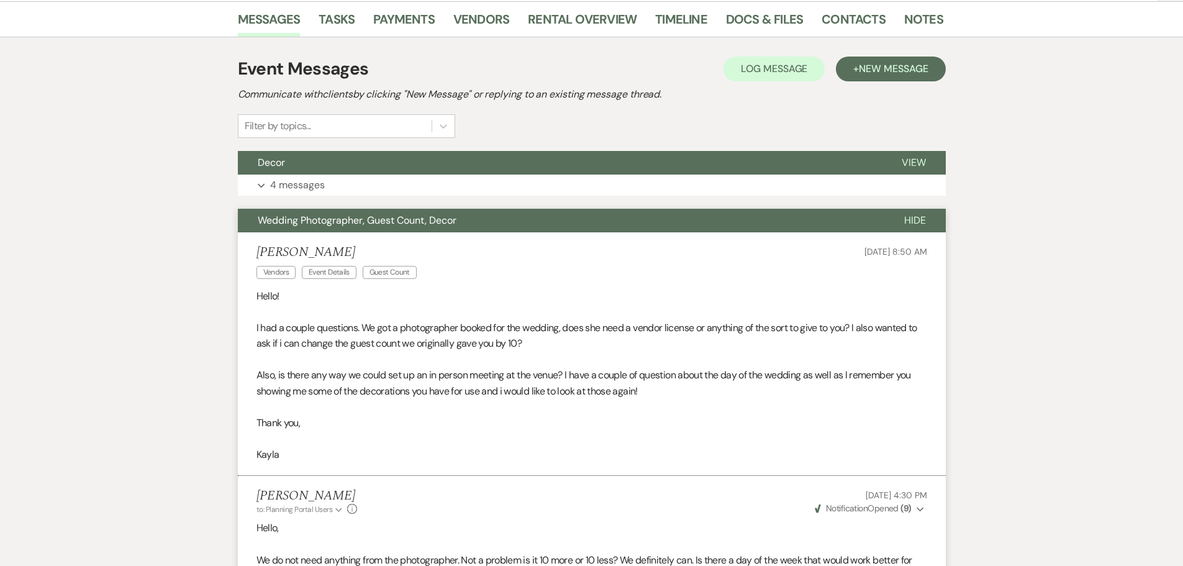
scroll to position [0, 0]
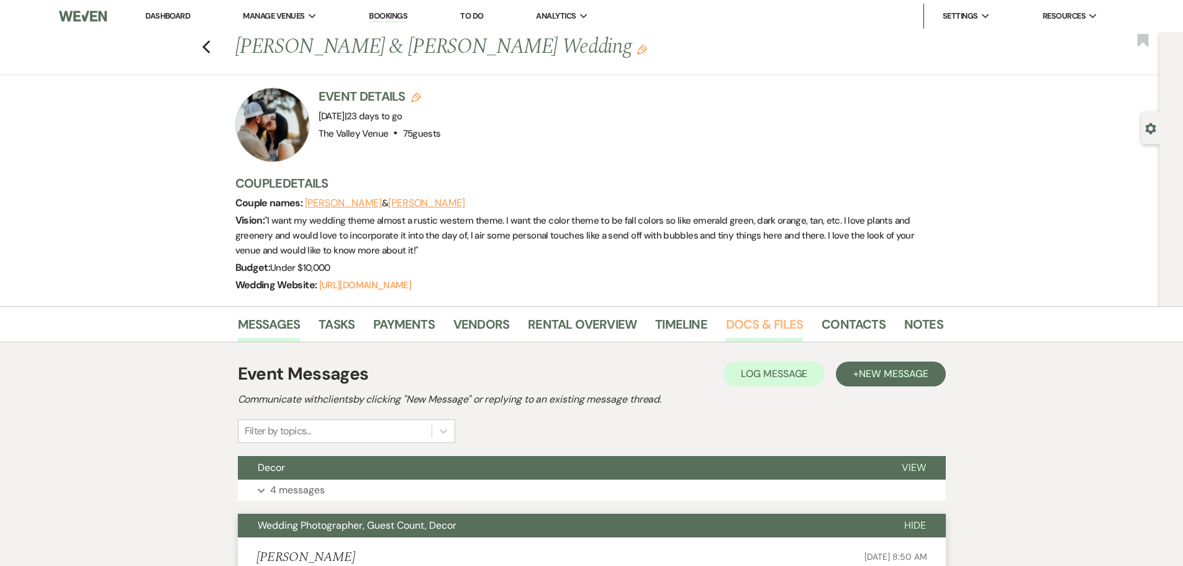
click at [768, 321] on link "Docs & Files" at bounding box center [764, 327] width 77 height 27
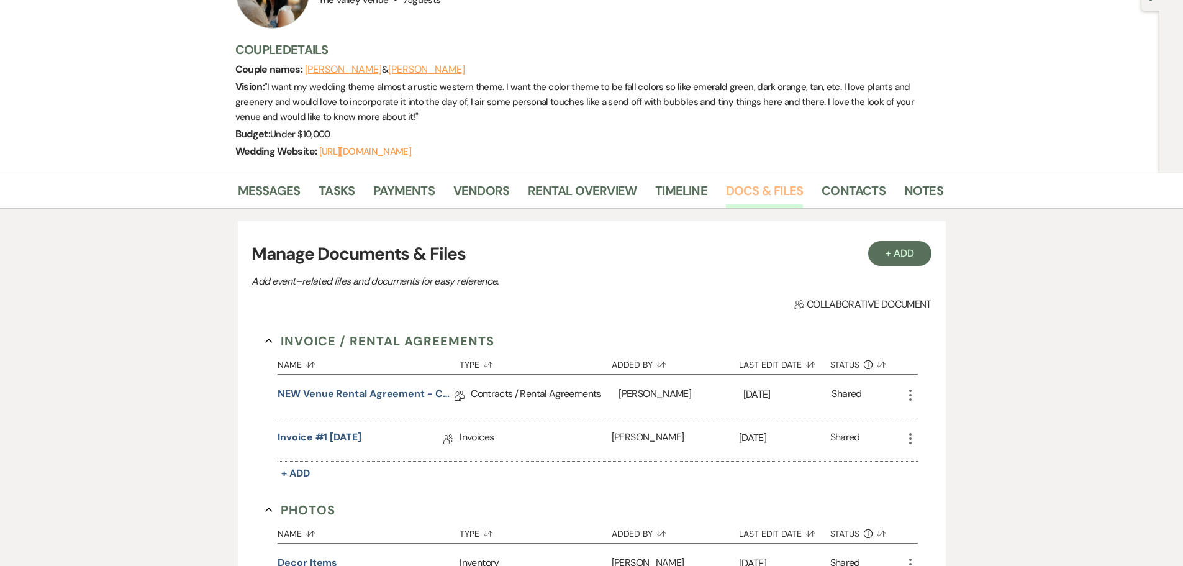
scroll to position [311, 0]
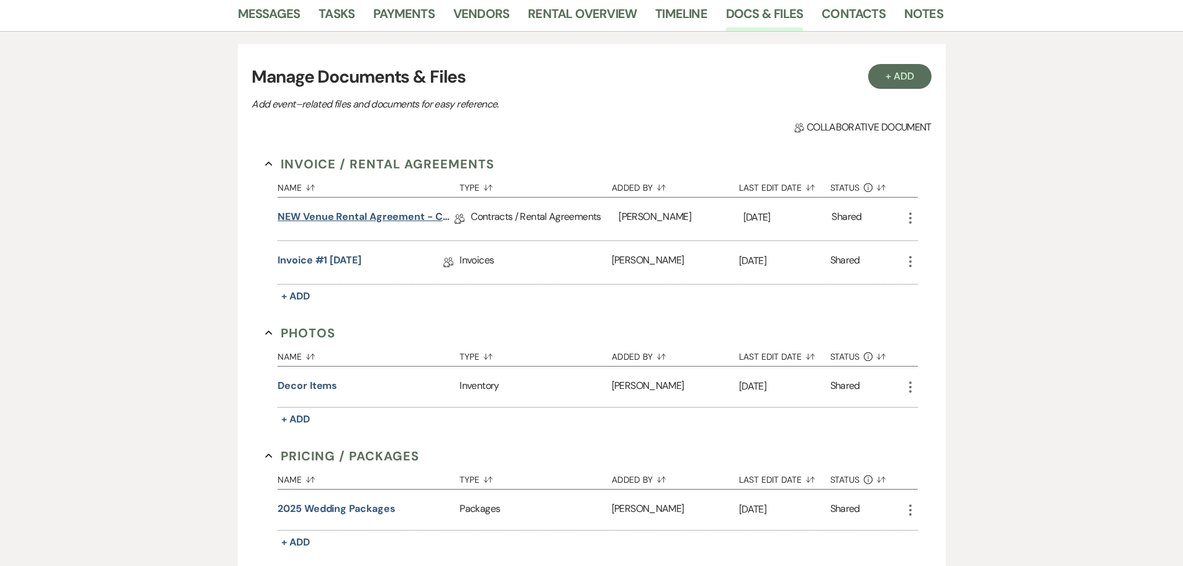
click at [393, 225] on link "NEW Venue Rental Agreement - Contract" at bounding box center [366, 218] width 177 height 19
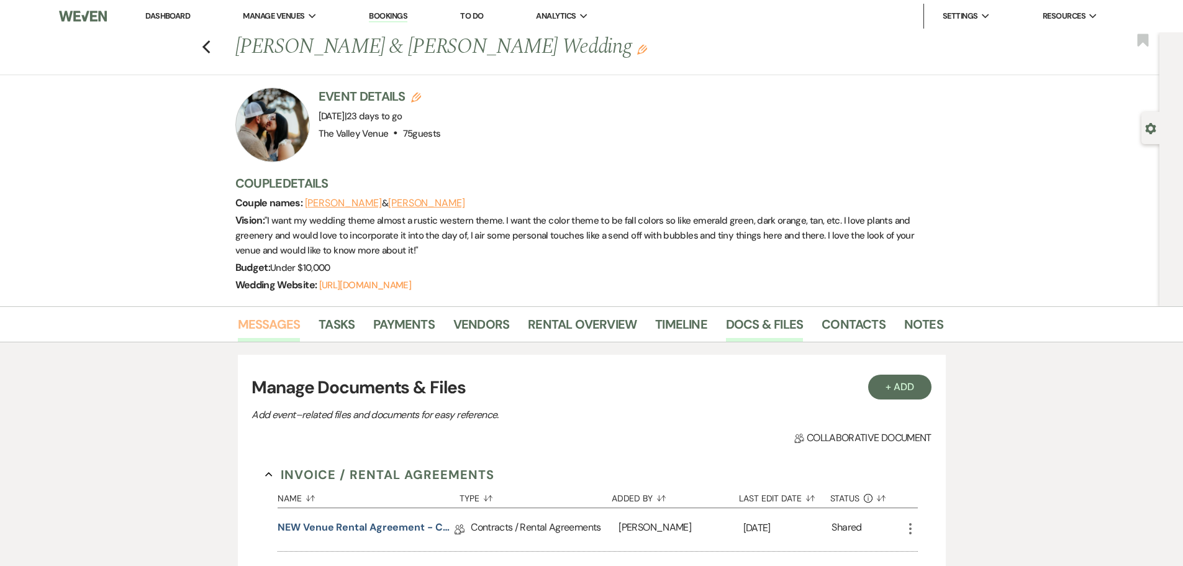
click at [257, 325] on link "Messages" at bounding box center [269, 327] width 63 height 27
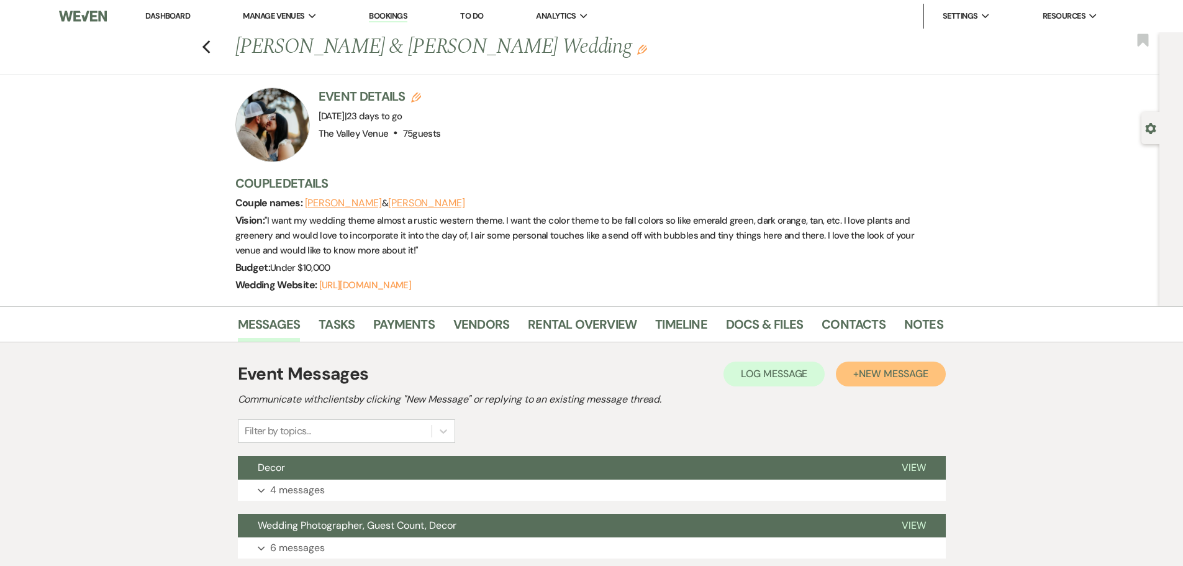
click at [909, 380] on span "New Message" at bounding box center [893, 373] width 69 height 13
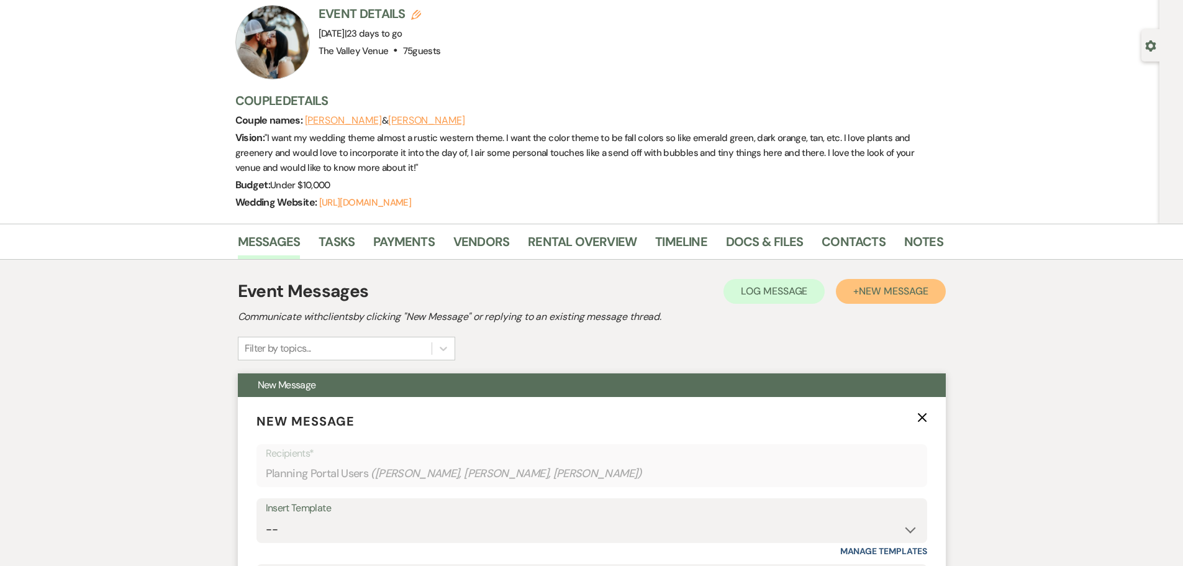
scroll to position [248, 0]
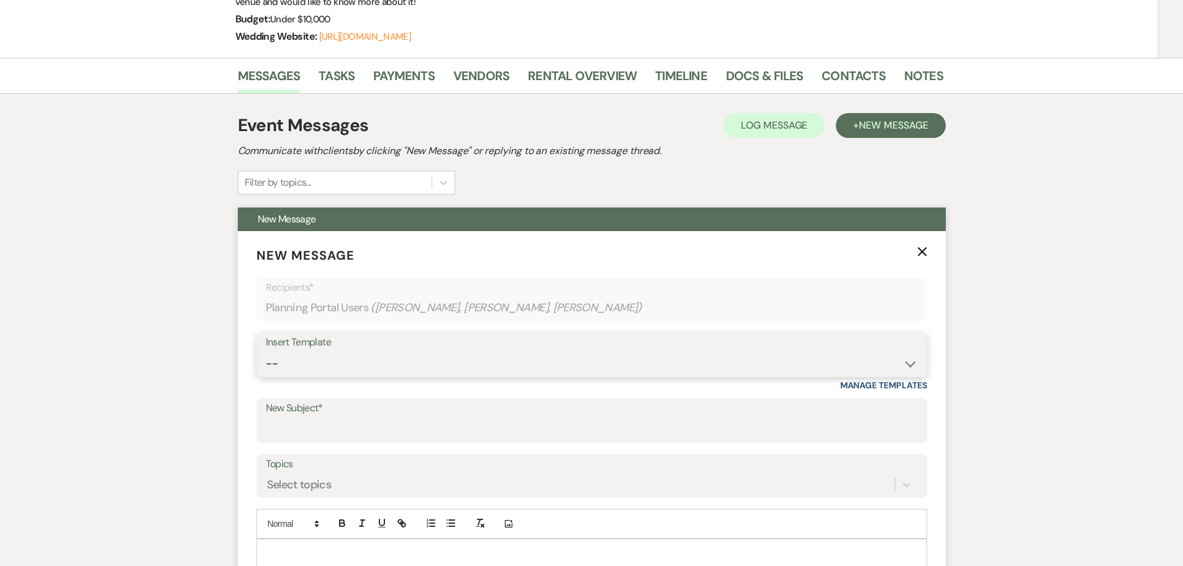
click at [415, 355] on select "-- Weven Planning Portal Introduction (Booked Events) Initial Inquiry Response …" at bounding box center [592, 364] width 652 height 24
select select "4266"
click at [266, 352] on select "-- Weven Planning Portal Introduction (Booked Events) Initial Inquiry Response …" at bounding box center [592, 364] width 652 height 24
type input "Information needed as we get [PERSON_NAME]"
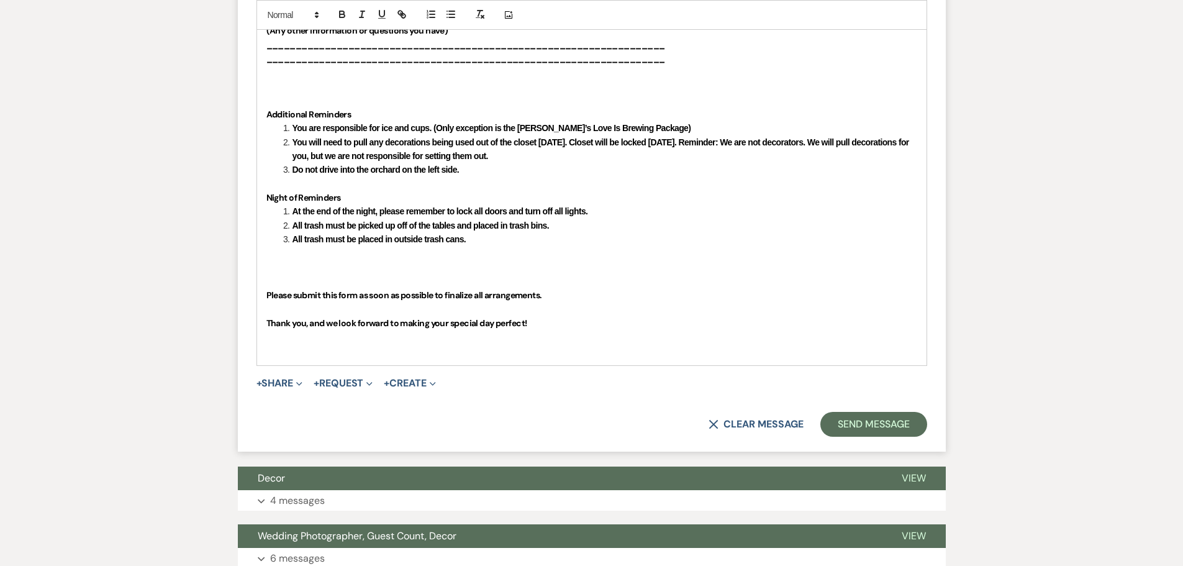
scroll to position [1491, 0]
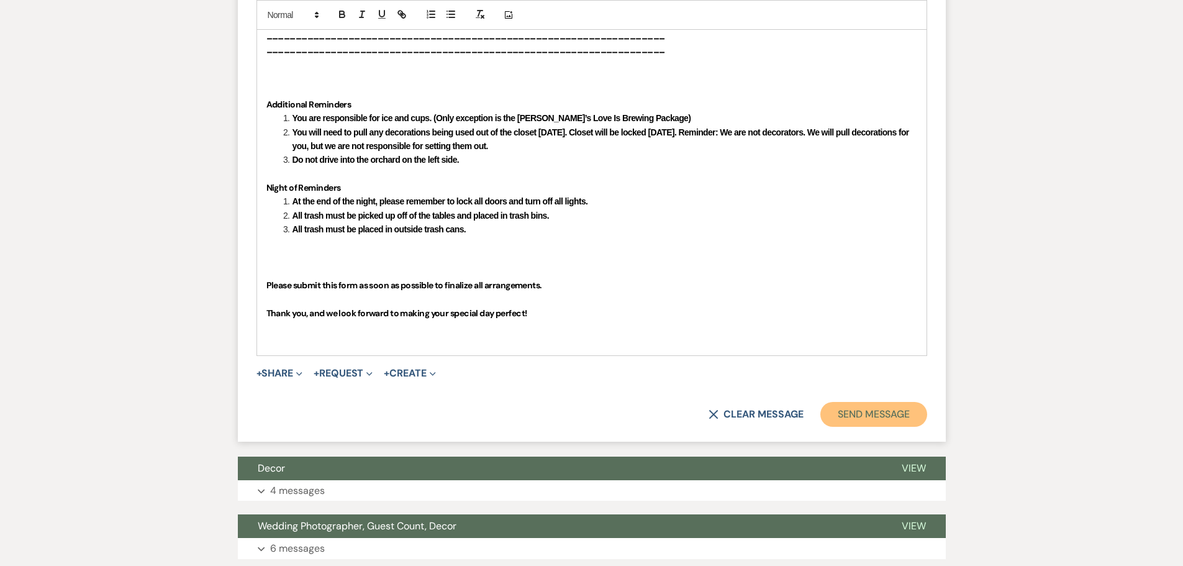
click at [885, 419] on button "Send Message" at bounding box center [874, 414] width 106 height 25
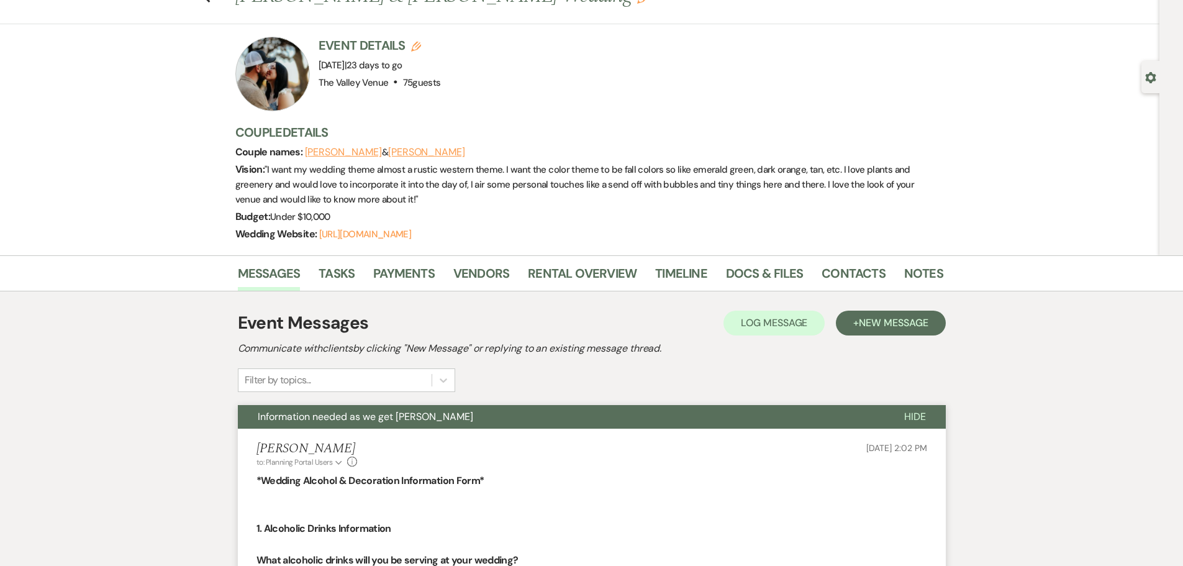
scroll to position [0, 0]
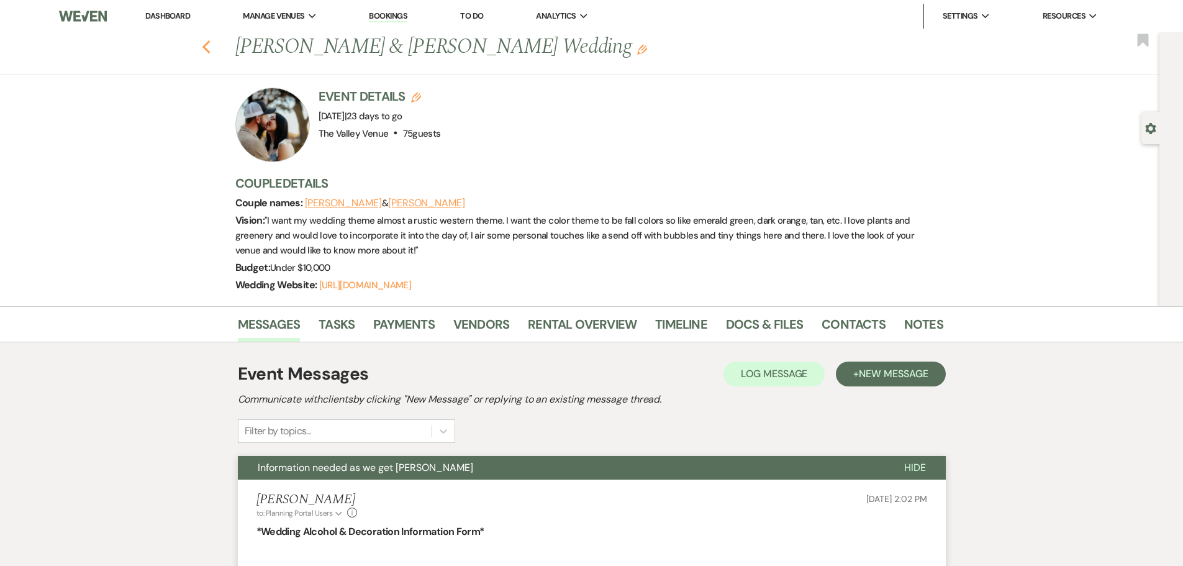
click at [216, 48] on div "Previous [PERSON_NAME] & [PERSON_NAME] Wedding Edit Bookmark" at bounding box center [577, 53] width 1166 height 43
click at [210, 48] on use "button" at bounding box center [206, 47] width 8 height 14
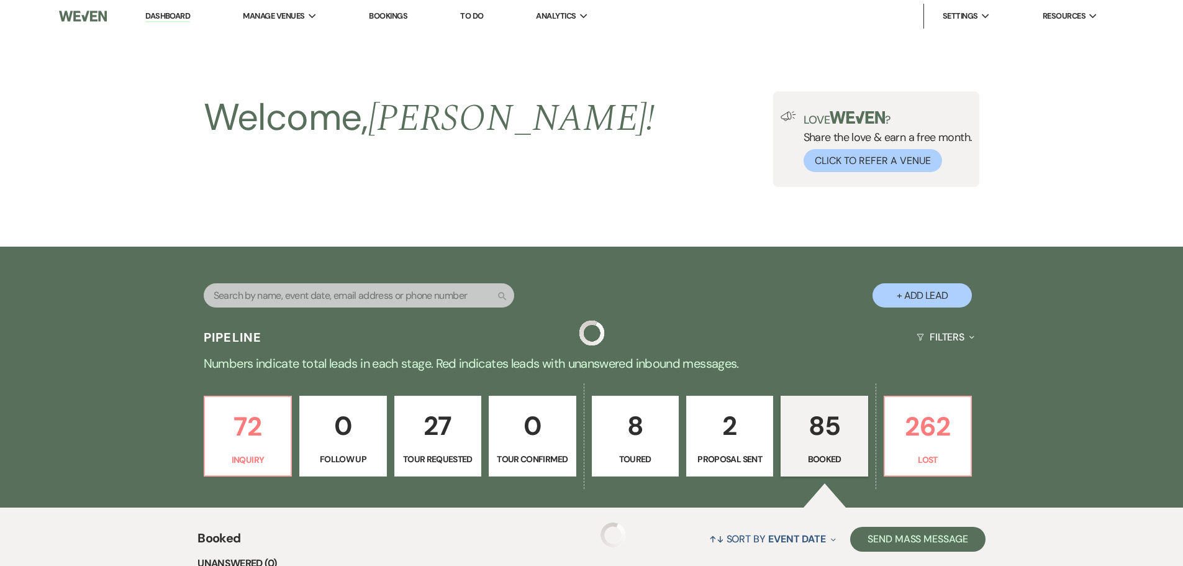
scroll to position [559, 0]
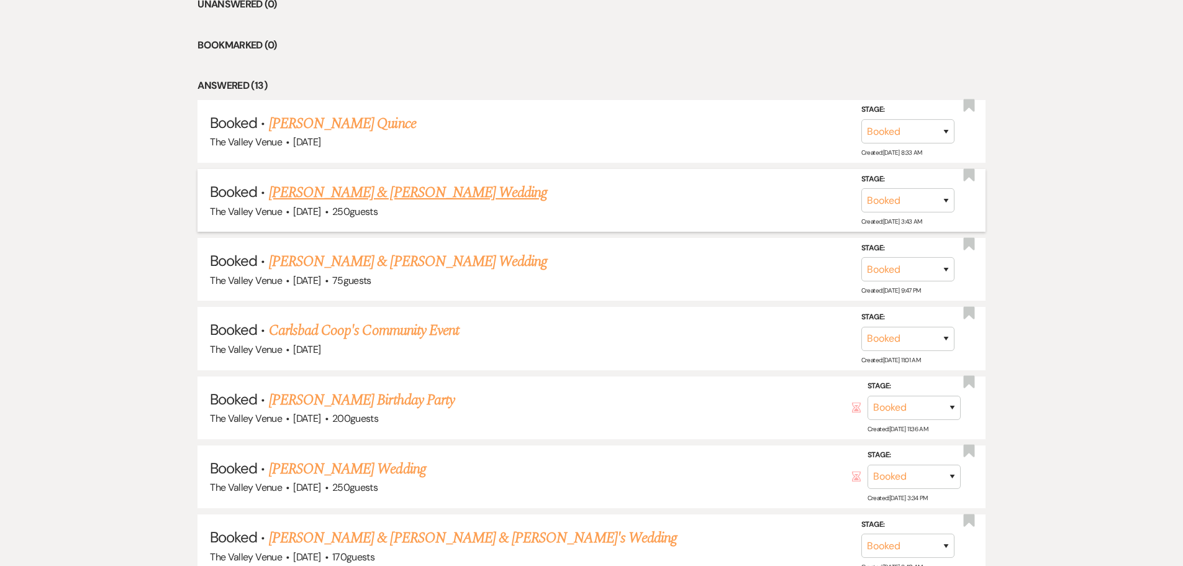
click at [454, 193] on link "[PERSON_NAME] & [PERSON_NAME] Wedding" at bounding box center [408, 192] width 278 height 22
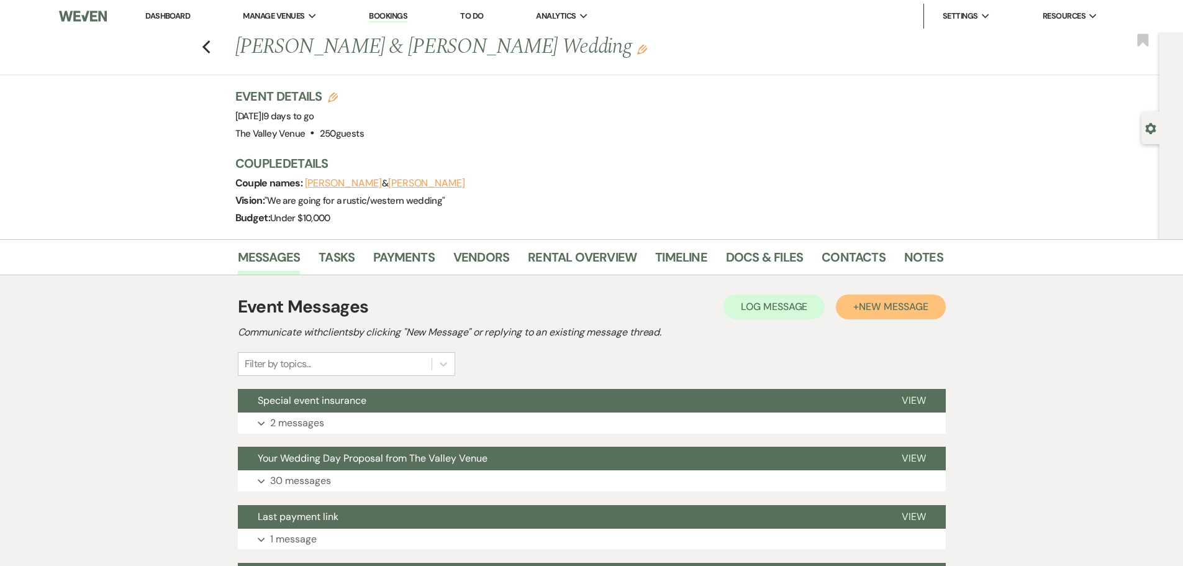
click at [895, 306] on span "New Message" at bounding box center [893, 306] width 69 height 13
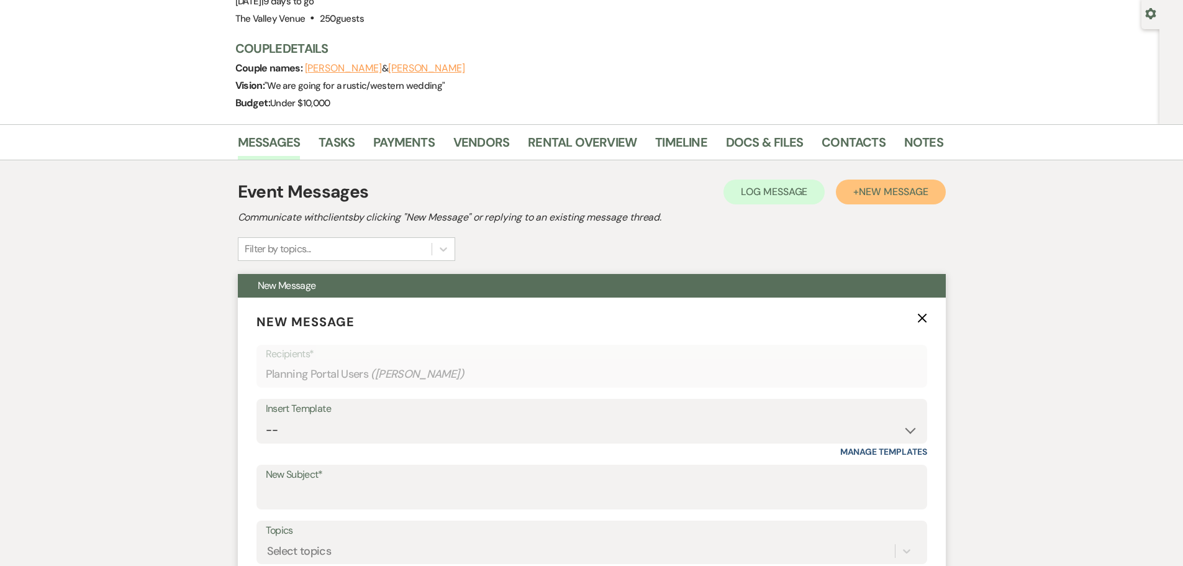
scroll to position [248, 0]
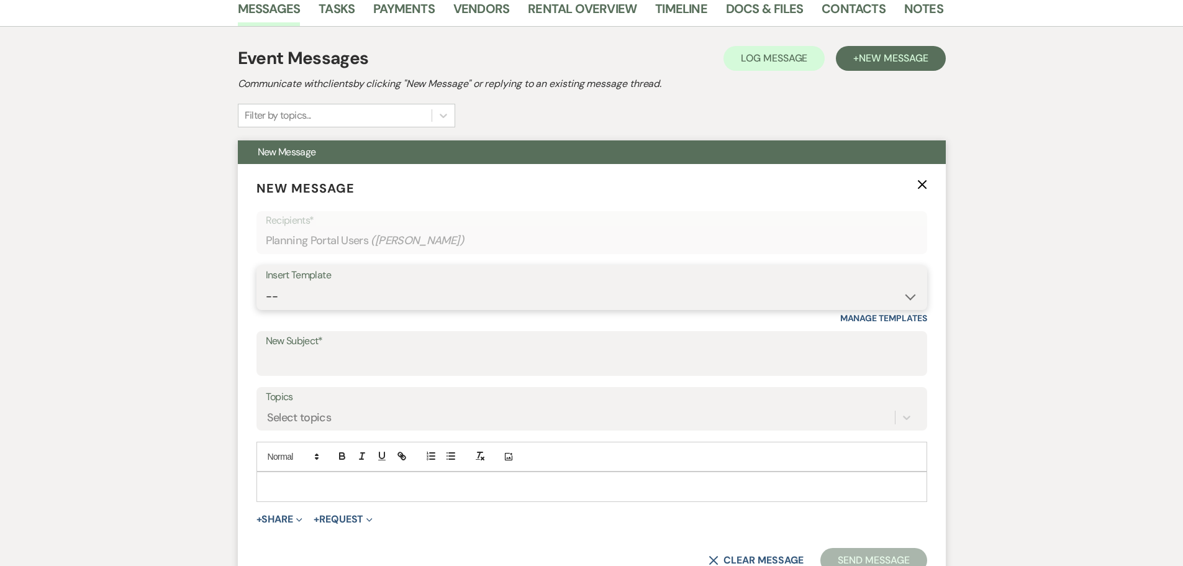
click at [362, 303] on select "-- Weven Planning Portal Introduction (Booked Events) Initial Inquiry Response …" at bounding box center [592, 297] width 652 height 24
select select "4266"
click at [266, 285] on select "-- Weven Planning Portal Introduction (Booked Events) Initial Inquiry Response …" at bounding box center [592, 297] width 652 height 24
type input "Information needed as we get [PERSON_NAME]"
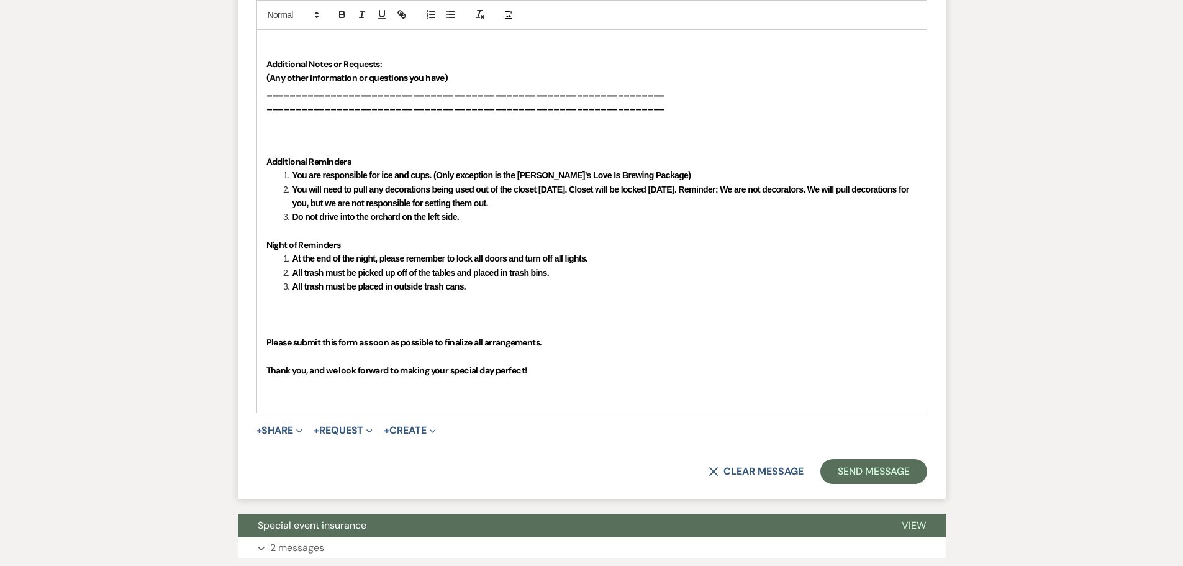
scroll to position [1677, 0]
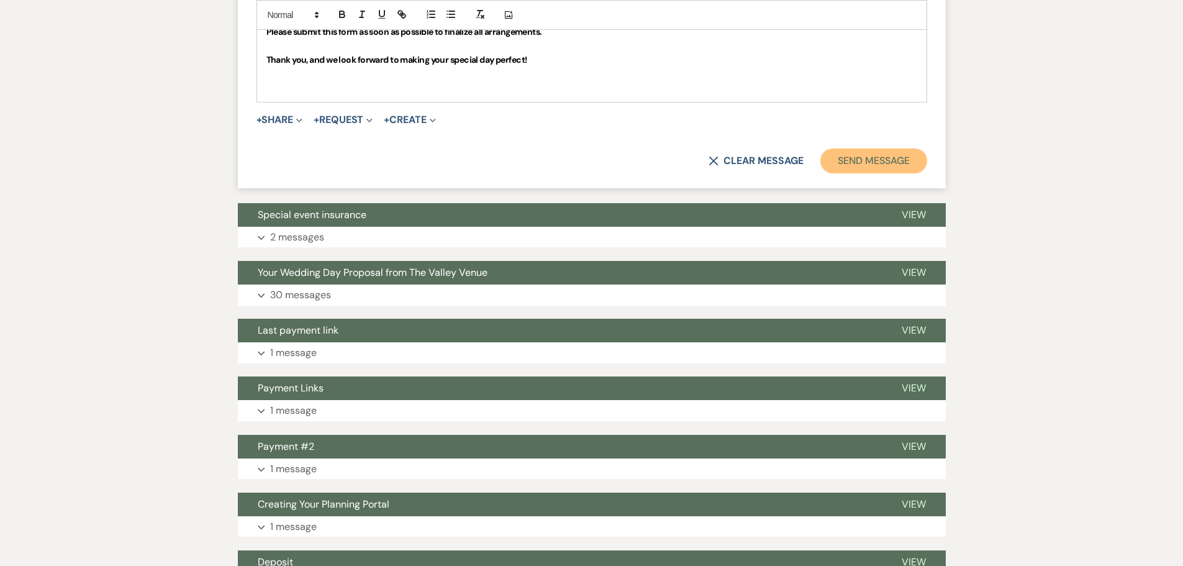
click at [871, 158] on button "Send Message" at bounding box center [874, 160] width 106 height 25
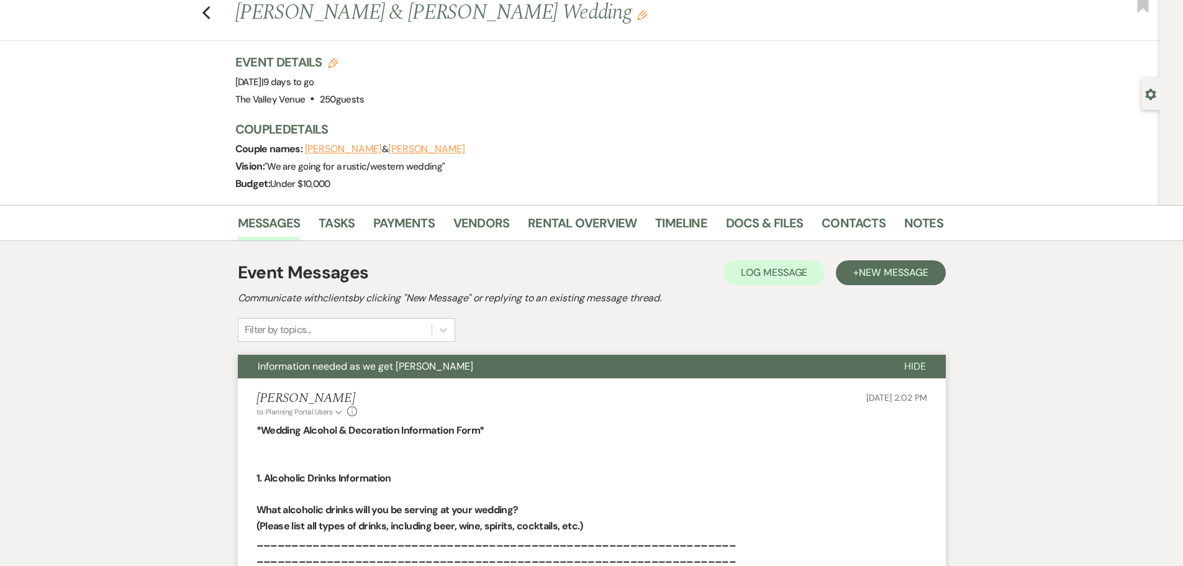
scroll to position [0, 0]
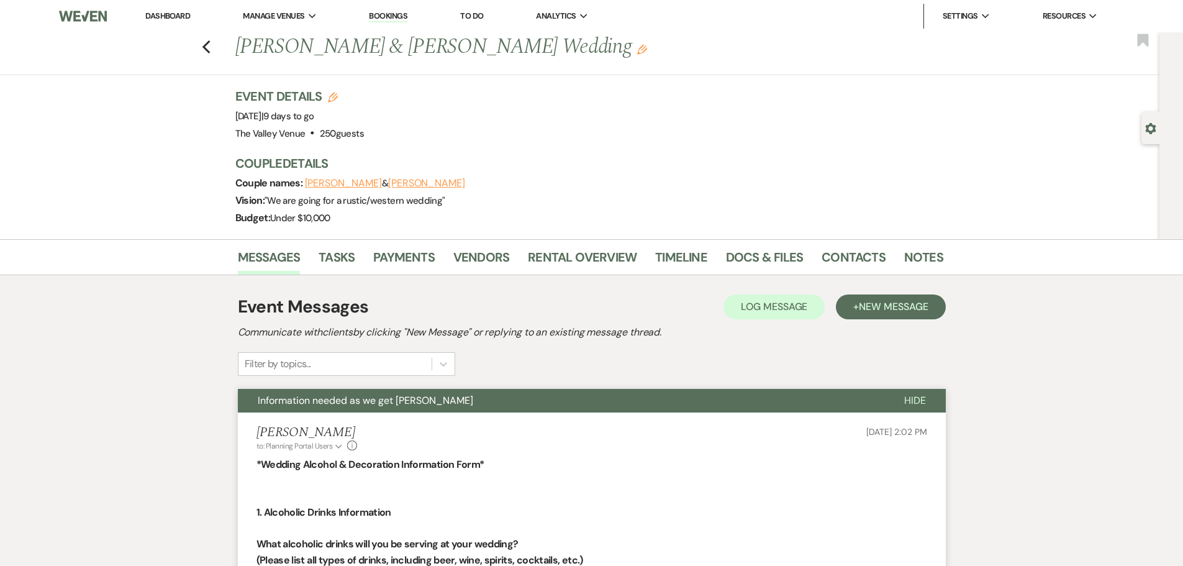
click at [204, 43] on div "Previous [PERSON_NAME] & [PERSON_NAME] Wedding Edit Bookmark" at bounding box center [577, 53] width 1166 height 43
click at [212, 43] on div "Previous [PERSON_NAME] & [PERSON_NAME] Wedding Edit Bookmark" at bounding box center [577, 53] width 1166 height 43
click at [209, 43] on icon "Previous" at bounding box center [206, 47] width 9 height 15
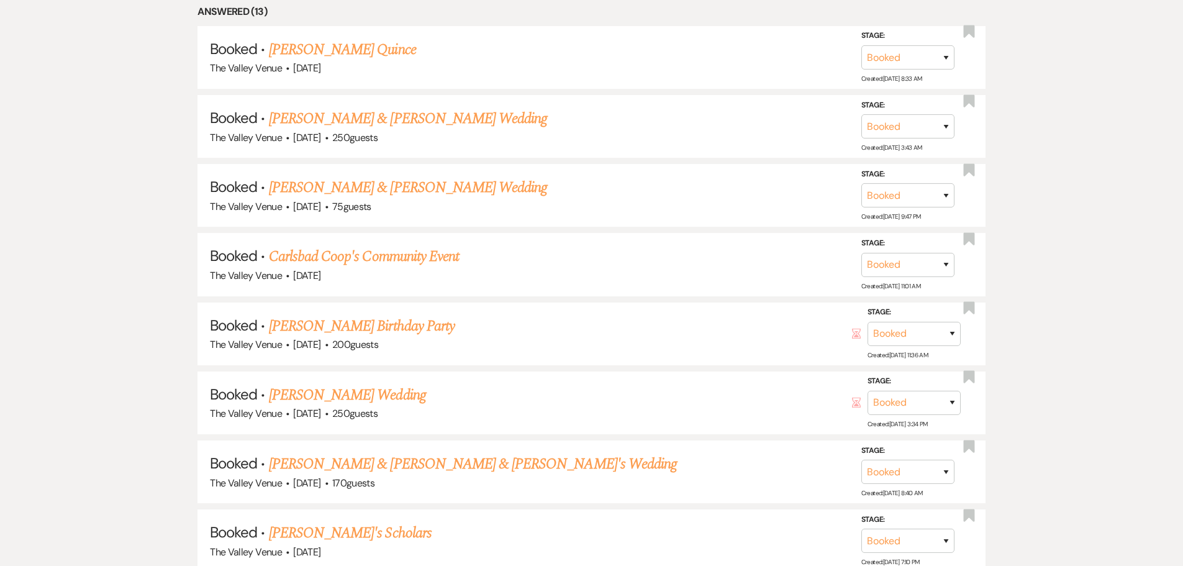
scroll to position [621, 0]
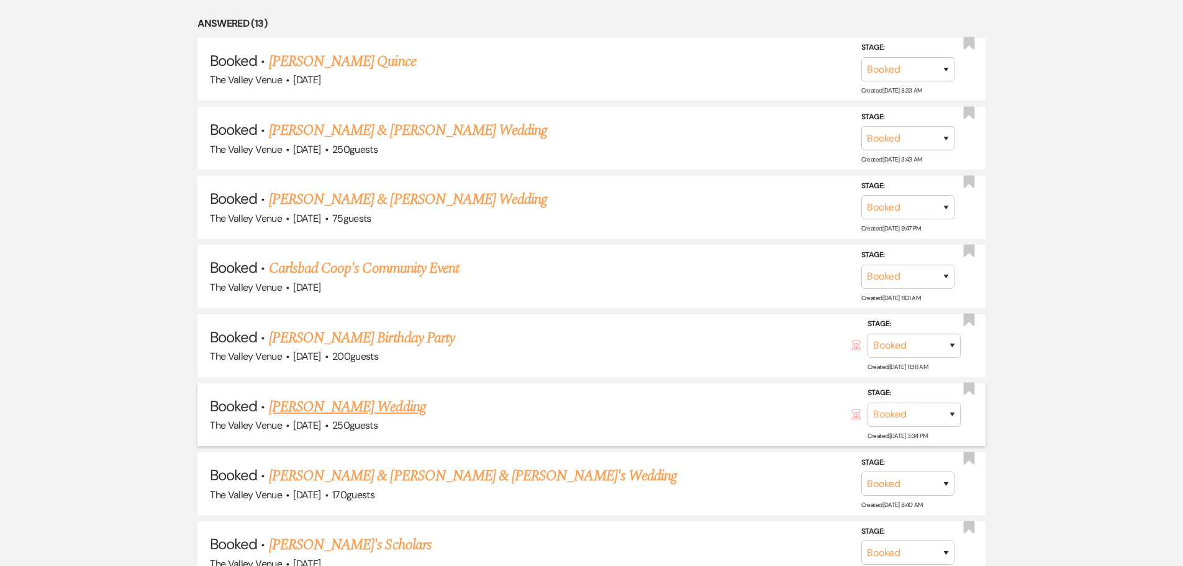
click at [335, 406] on link "[PERSON_NAME] Wedding" at bounding box center [347, 407] width 157 height 22
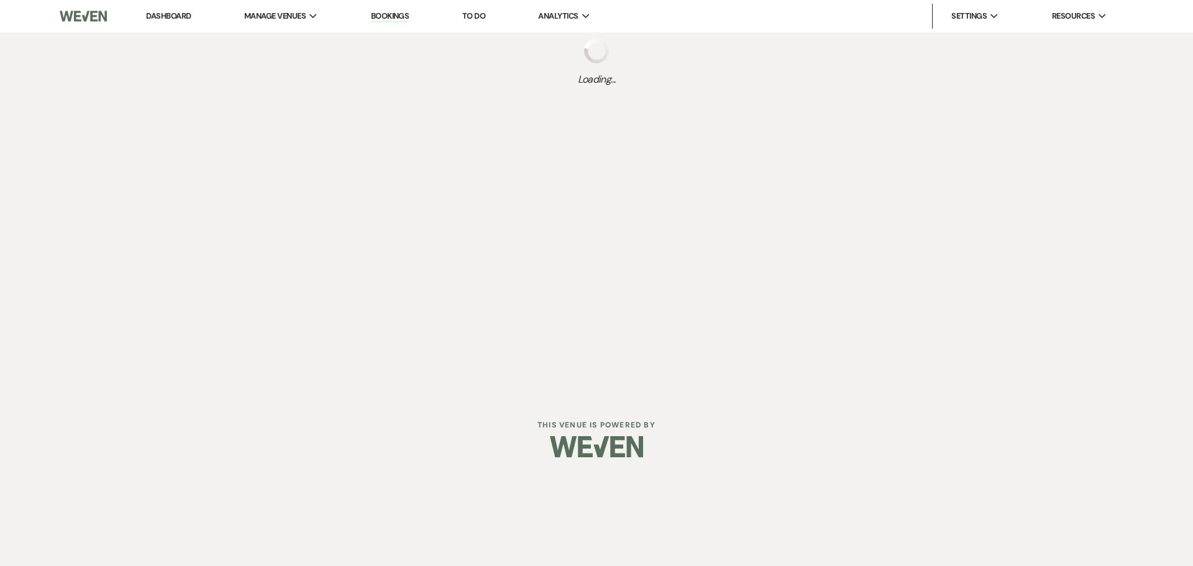
select select "1"
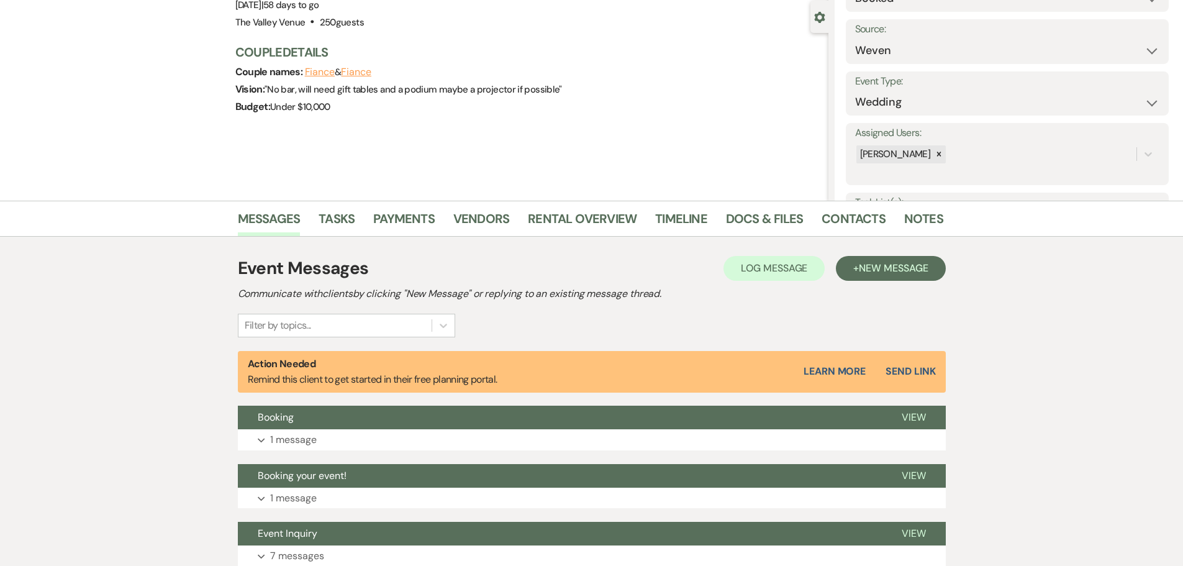
scroll to position [210, 0]
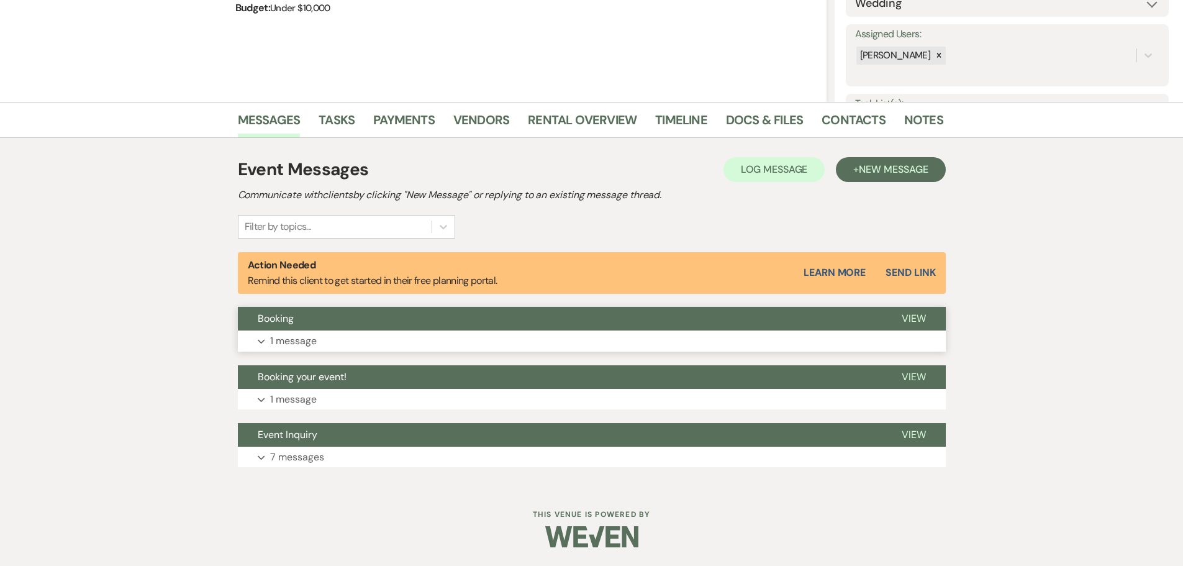
click at [302, 339] on p "1 message" at bounding box center [293, 341] width 47 height 16
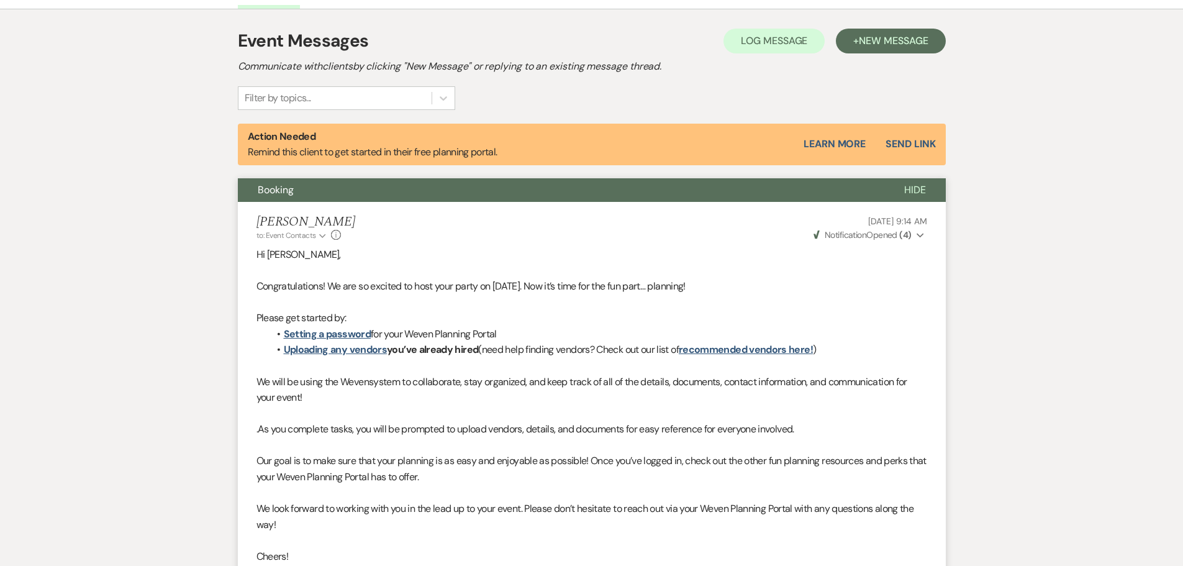
scroll to position [211, 0]
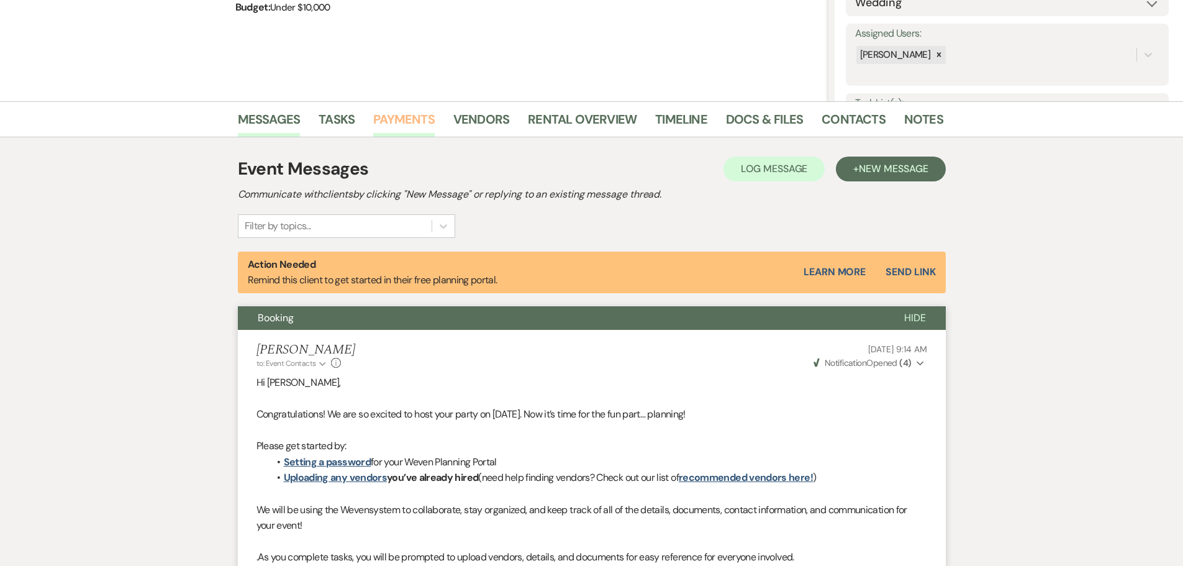
click at [396, 111] on link "Payments" at bounding box center [404, 122] width 62 height 27
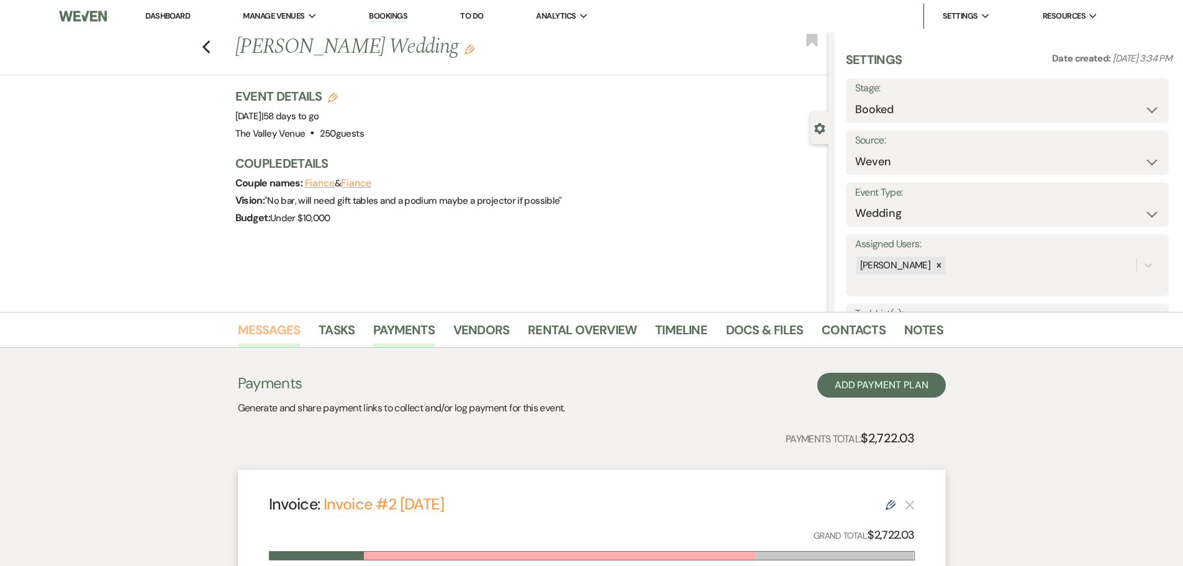
click at [274, 323] on link "Messages" at bounding box center [269, 333] width 63 height 27
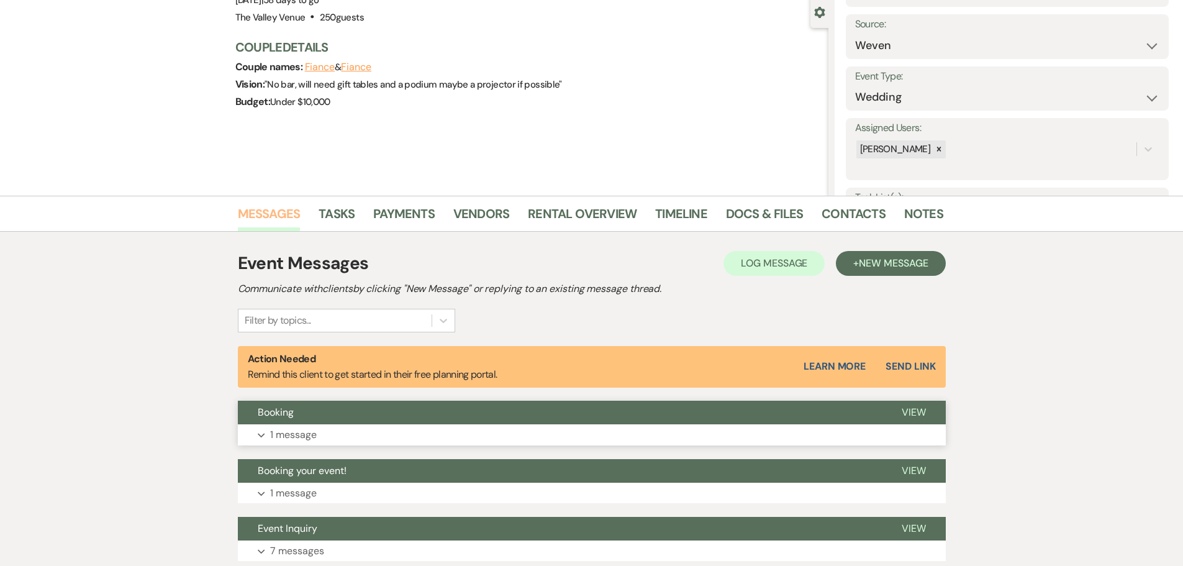
scroll to position [210, 0]
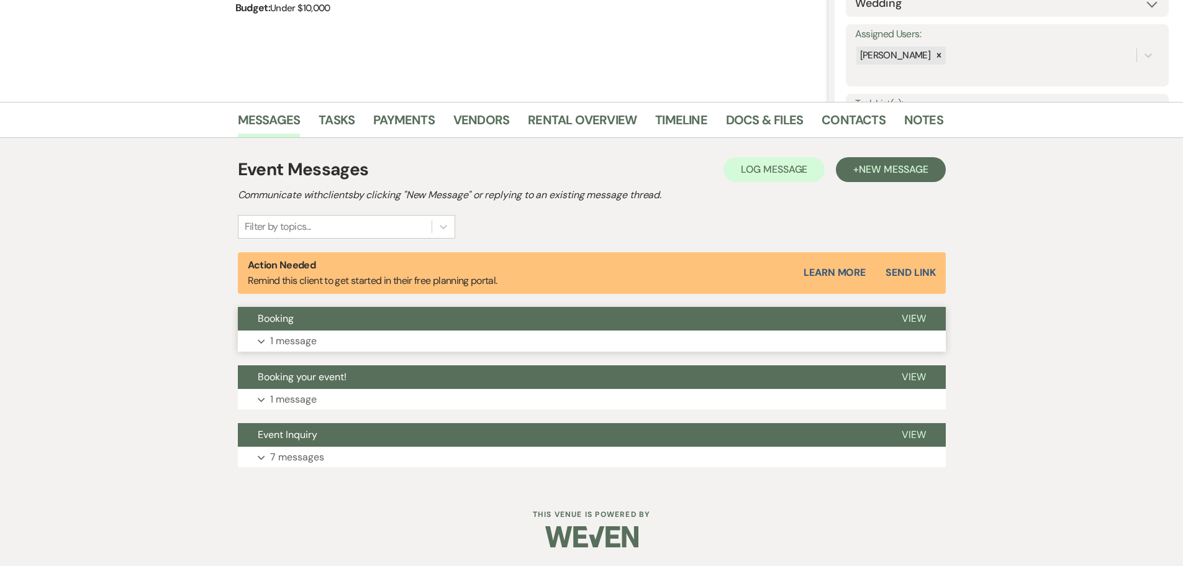
click at [311, 329] on button "Booking" at bounding box center [560, 319] width 644 height 24
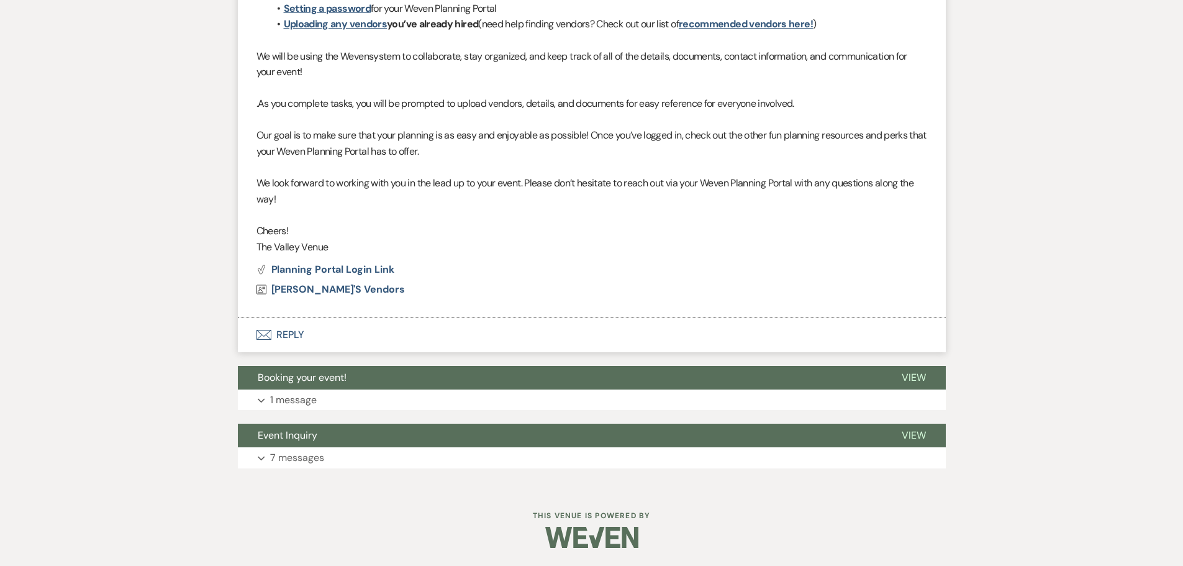
scroll to position [665, 0]
click at [325, 391] on button "Expand 1 message" at bounding box center [592, 399] width 708 height 21
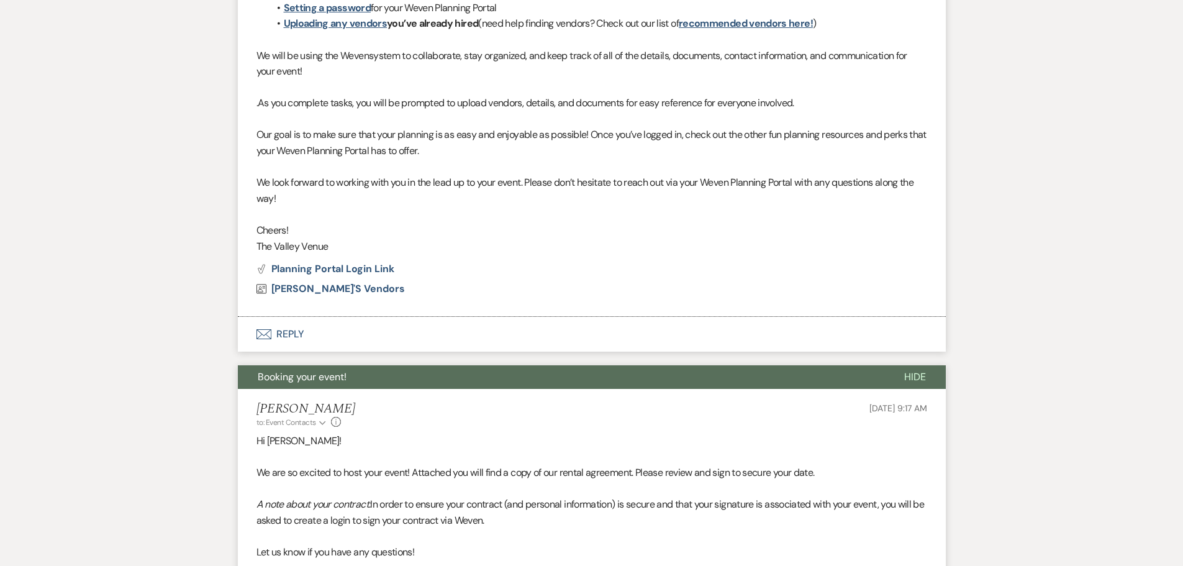
scroll to position [941, 0]
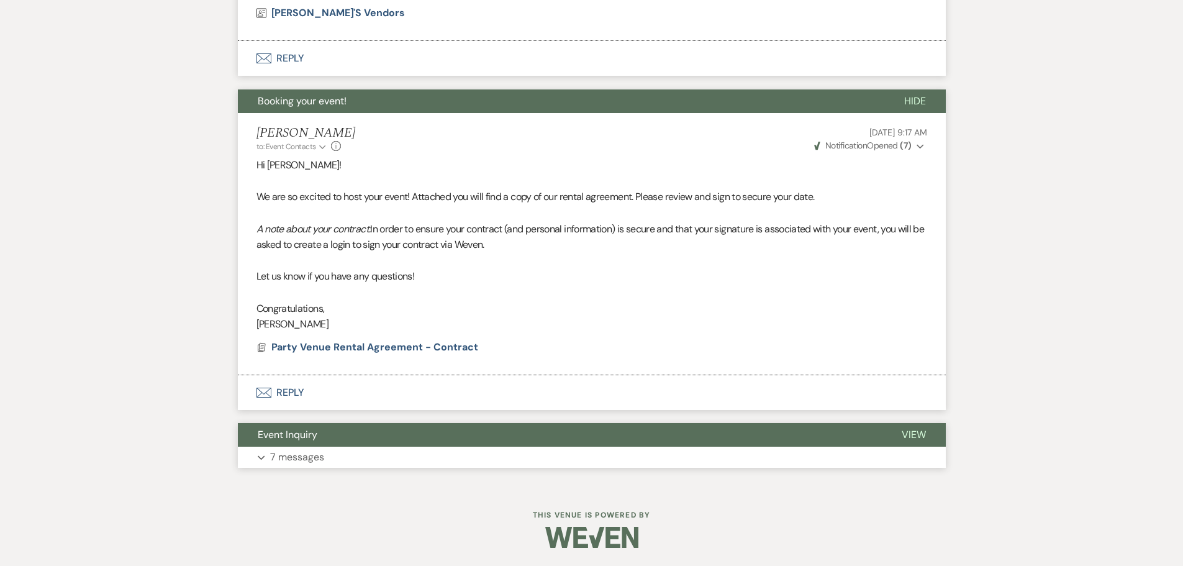
click at [309, 444] on button "Event Inquiry" at bounding box center [560, 435] width 644 height 24
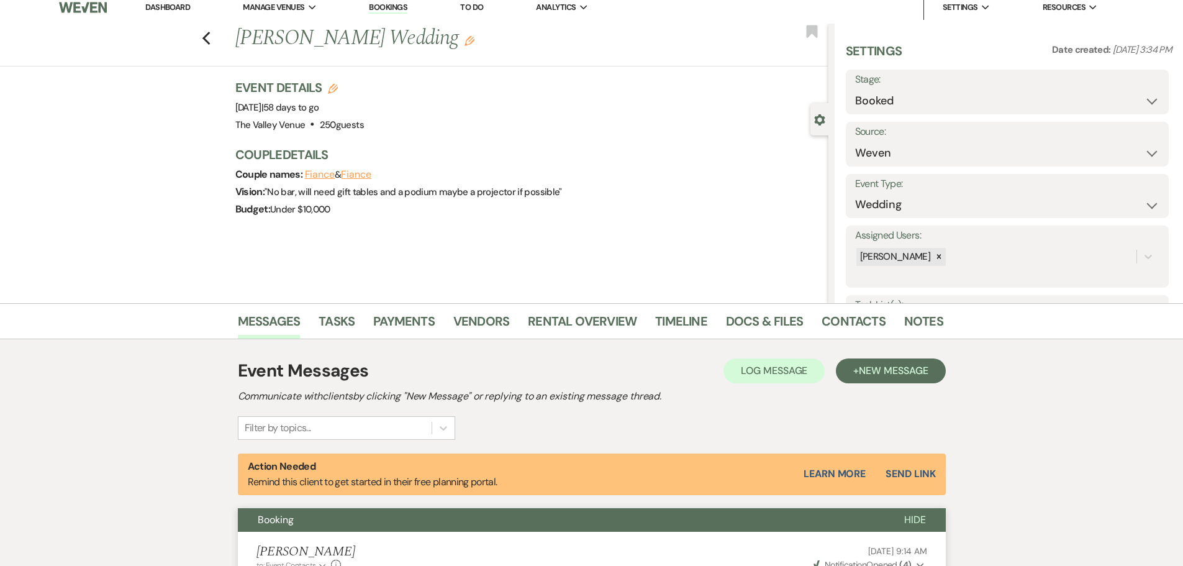
scroll to position [0, 0]
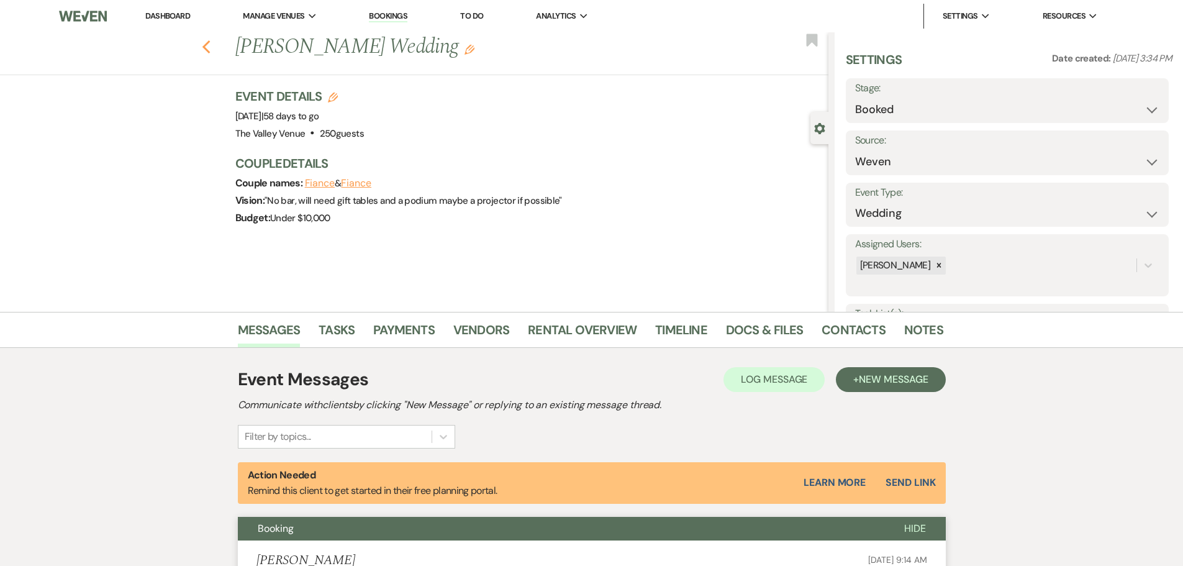
click at [211, 42] on icon "Previous" at bounding box center [206, 47] width 9 height 15
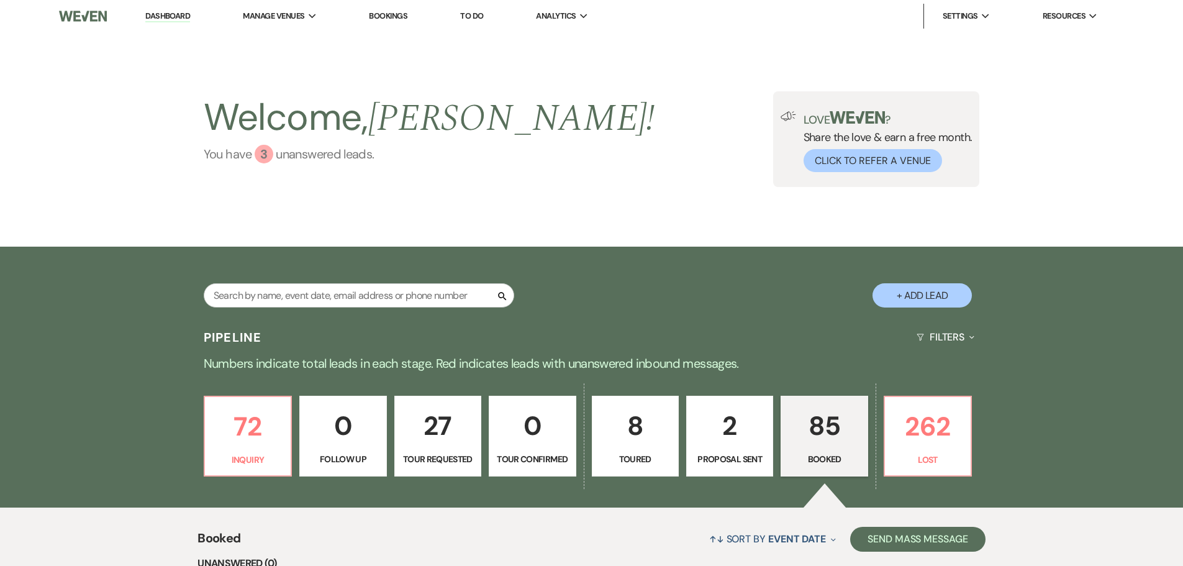
scroll to position [311, 0]
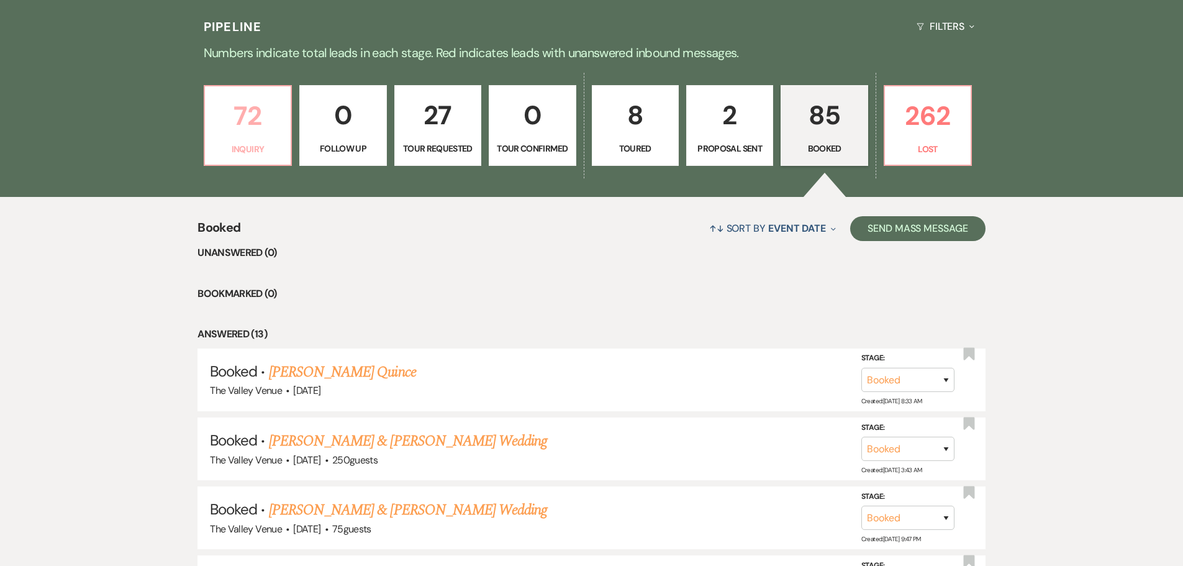
click at [255, 133] on p "72" at bounding box center [247, 116] width 71 height 42
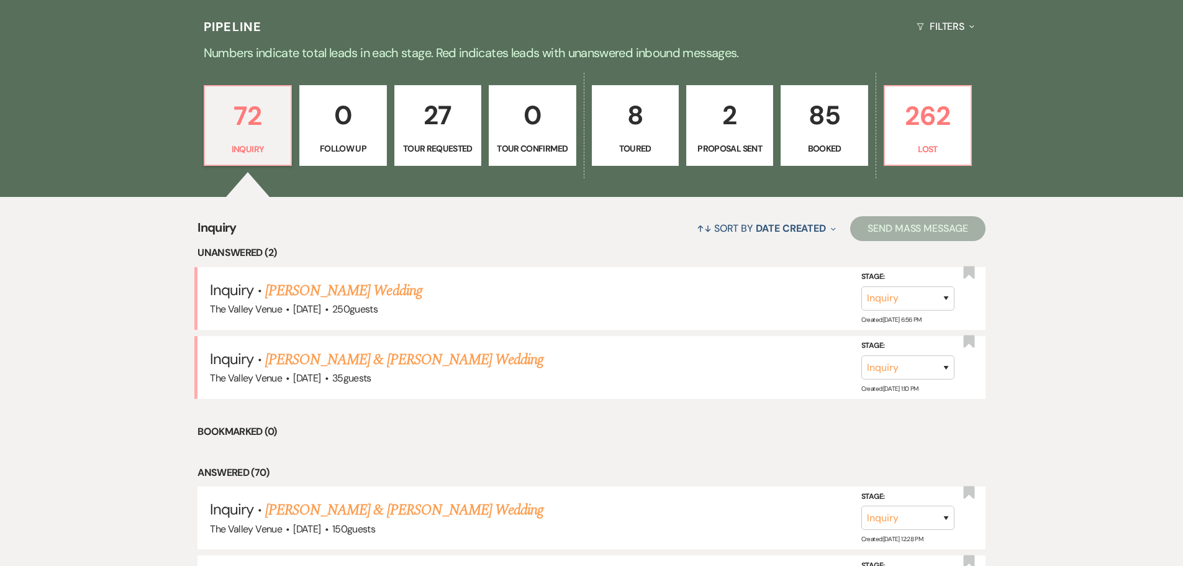
click at [852, 145] on p "Booked" at bounding box center [824, 149] width 71 height 14
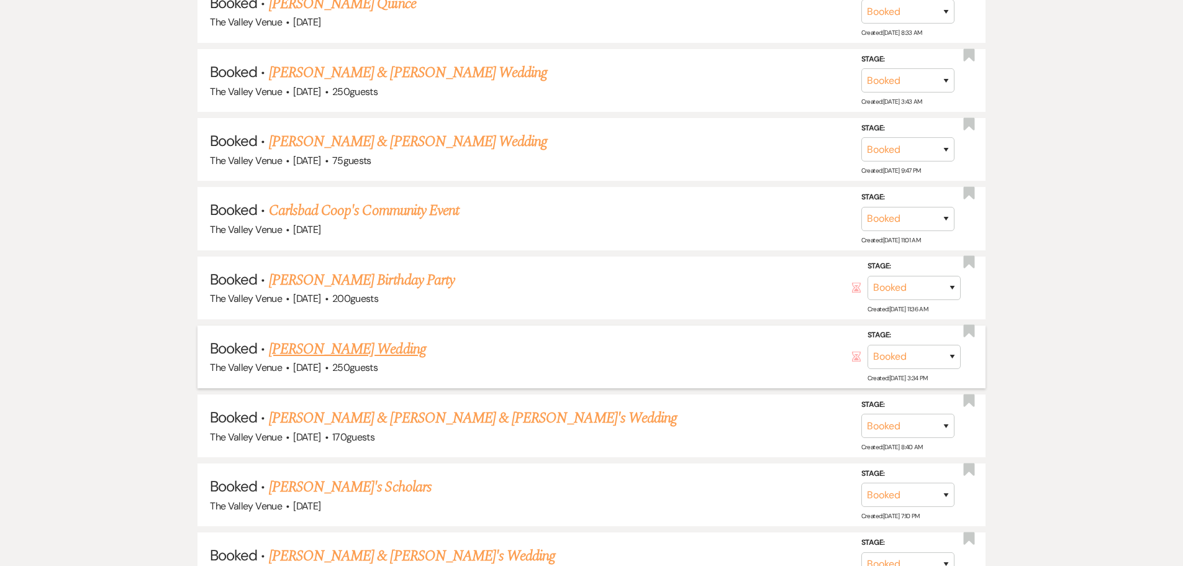
scroll to position [683, 0]
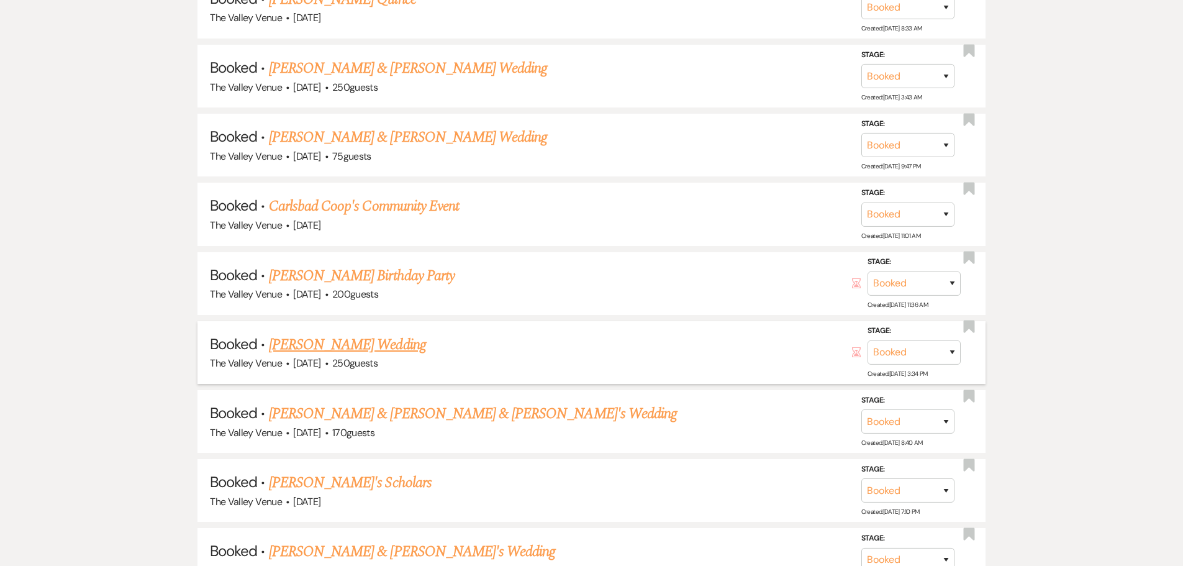
click at [383, 343] on link "[PERSON_NAME] Wedding" at bounding box center [347, 345] width 157 height 22
select select "1"
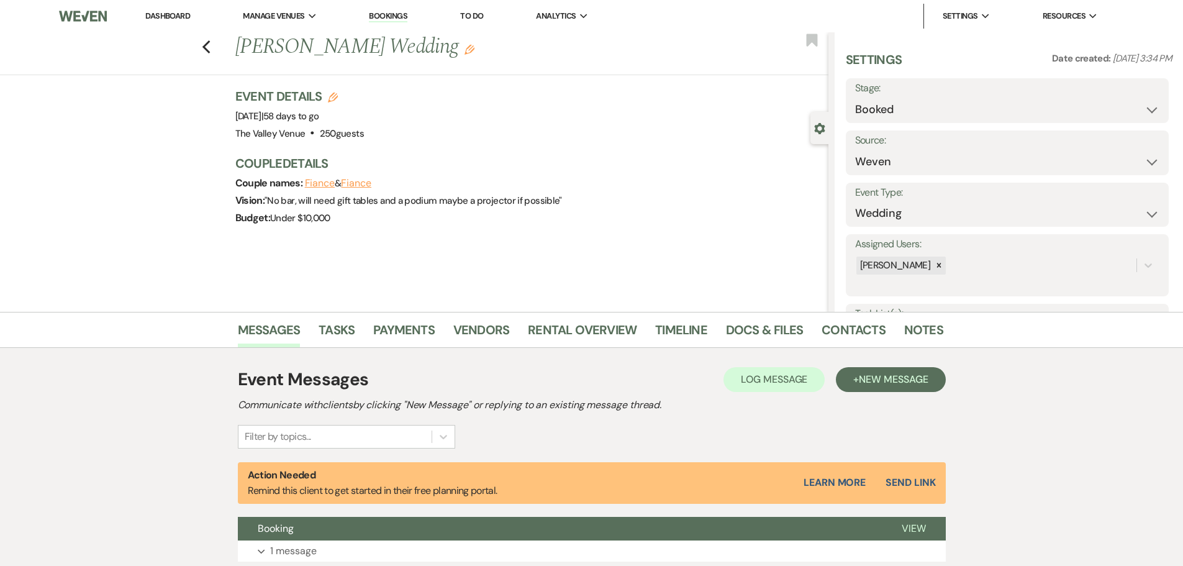
scroll to position [210, 0]
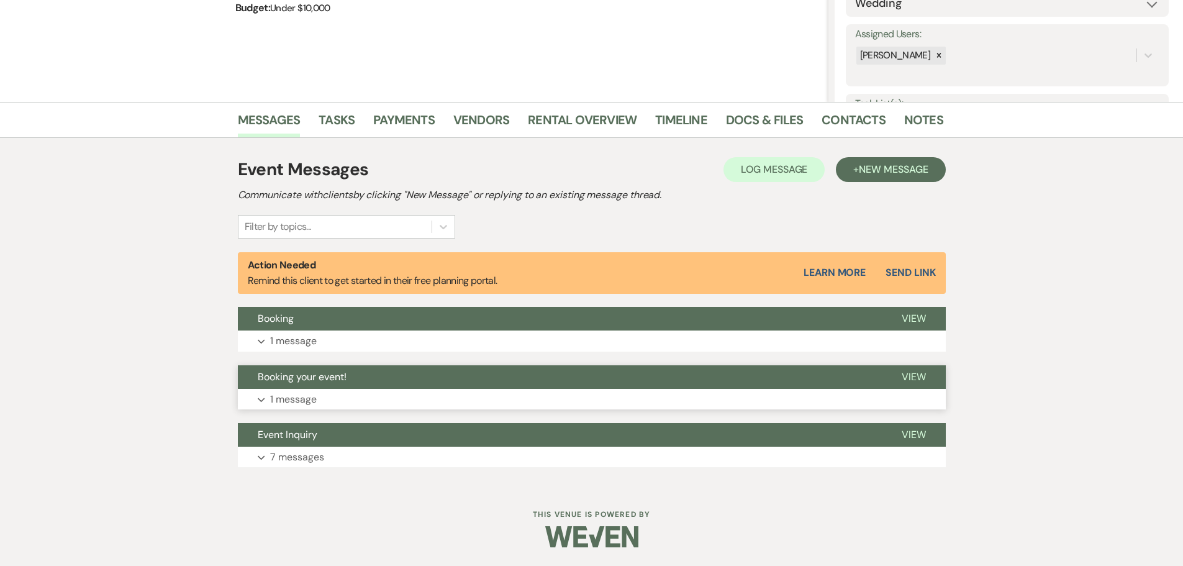
click at [290, 388] on button "Booking your event!" at bounding box center [560, 377] width 644 height 24
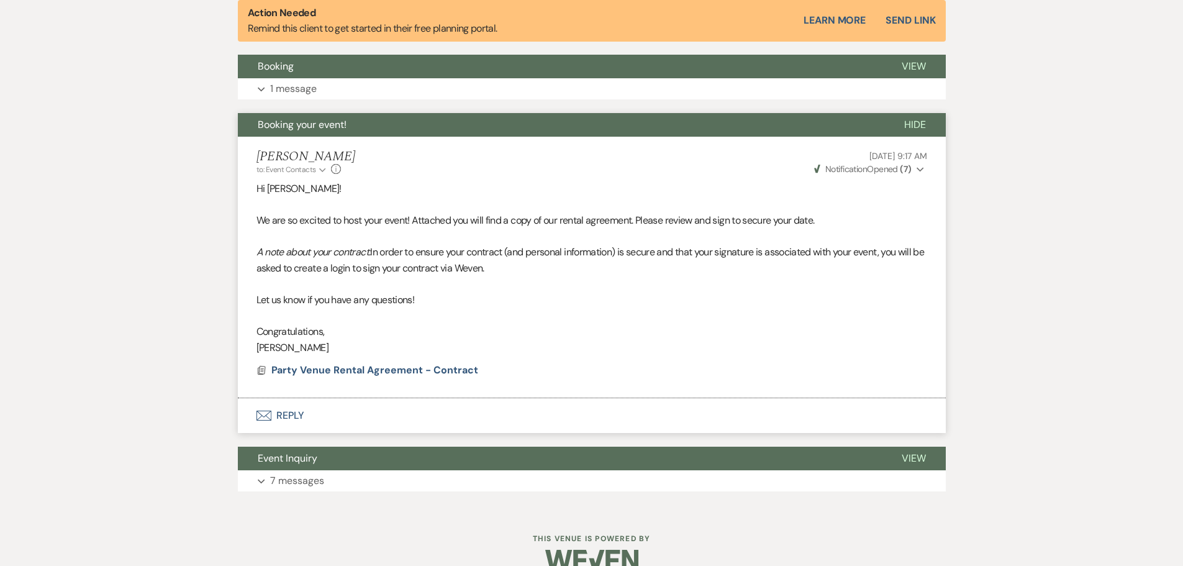
scroll to position [486, 0]
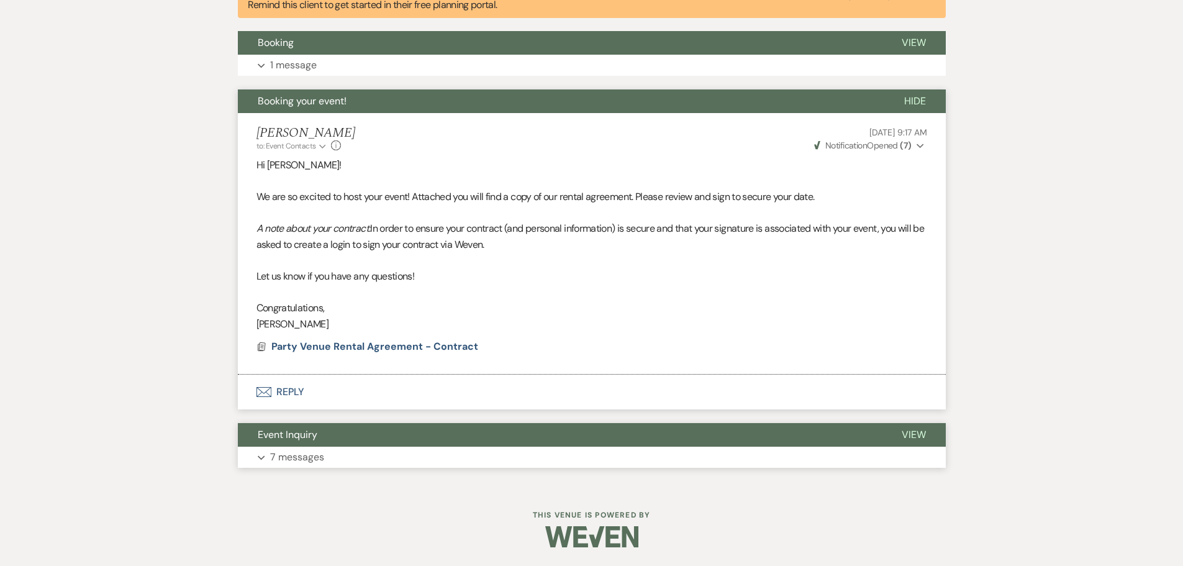
click at [294, 458] on p "7 messages" at bounding box center [297, 457] width 54 height 16
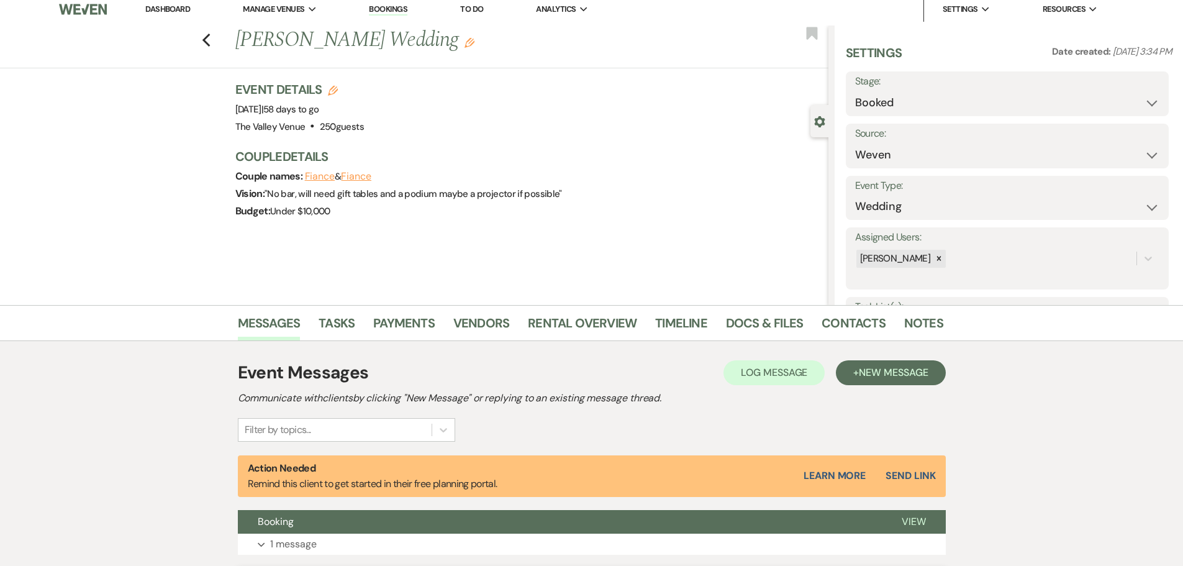
scroll to position [0, 0]
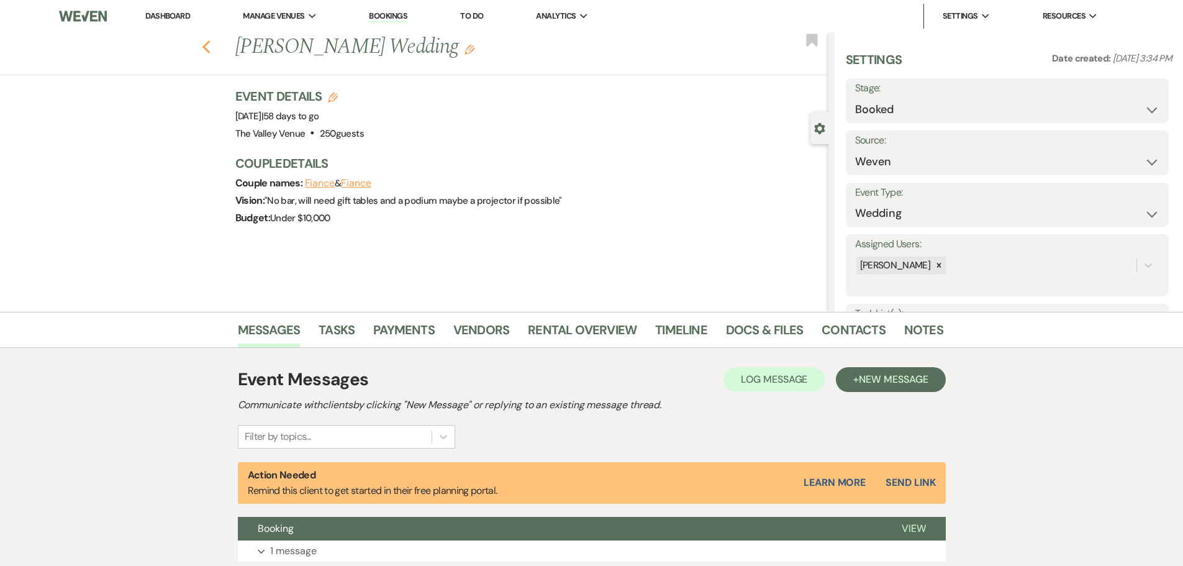
click at [215, 48] on div "Previous [PERSON_NAME] Wedding Edit Bookmark" at bounding box center [411, 53] width 835 height 43
click at [211, 48] on icon "Previous" at bounding box center [206, 47] width 9 height 15
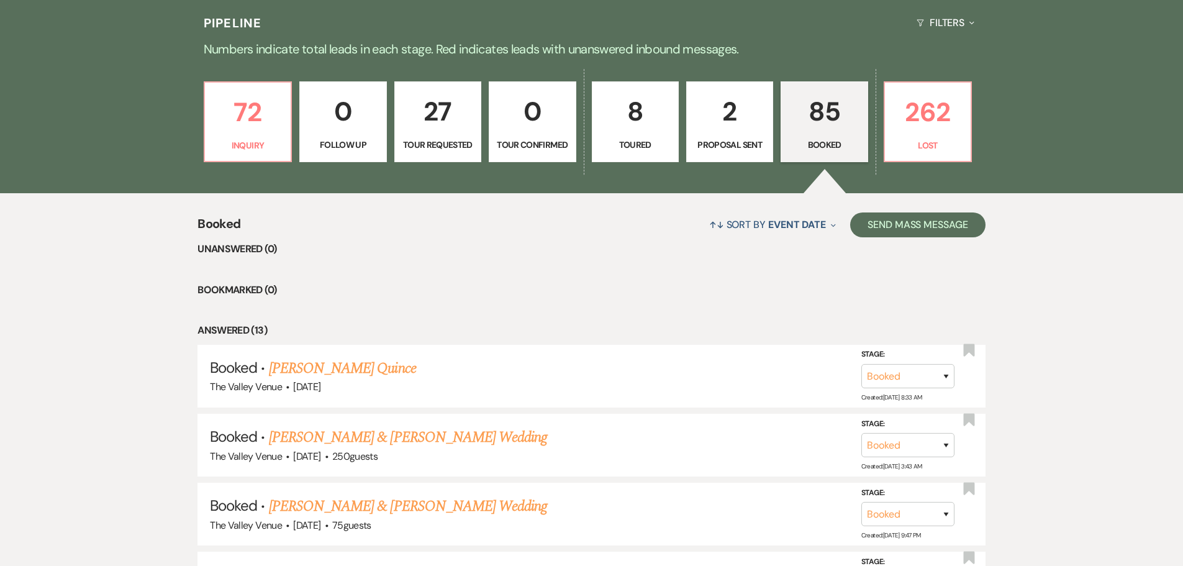
scroll to position [311, 0]
